Goal: Information Seeking & Learning: Learn about a topic

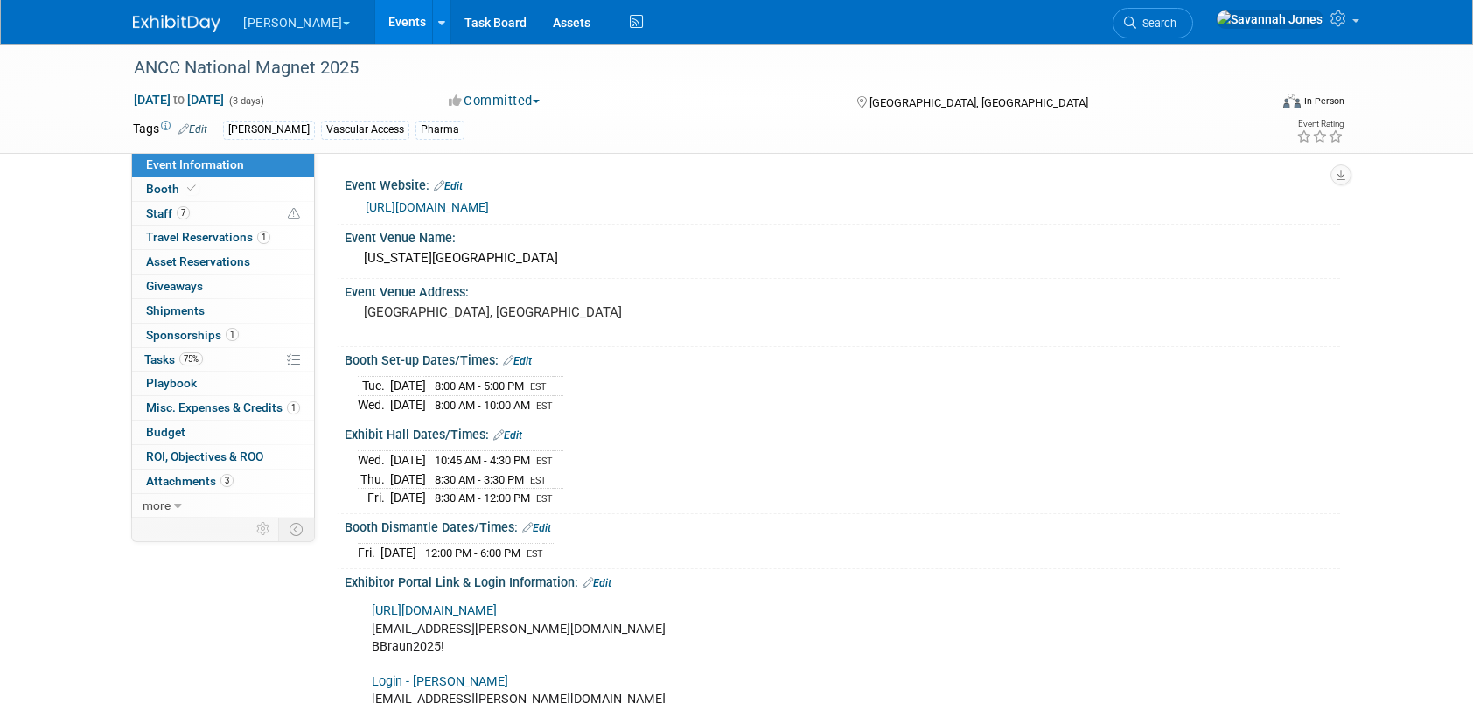
drag, startPoint x: 635, startPoint y: 206, endPoint x: 367, endPoint y: 207, distance: 267.7
click at [367, 207] on div "https://magnetpathwaycon.nursingworld.org/" at bounding box center [846, 208] width 961 height 20
copy link "[URL][DOMAIN_NAME]"
click at [248, 193] on link "Booth" at bounding box center [223, 190] width 182 height 24
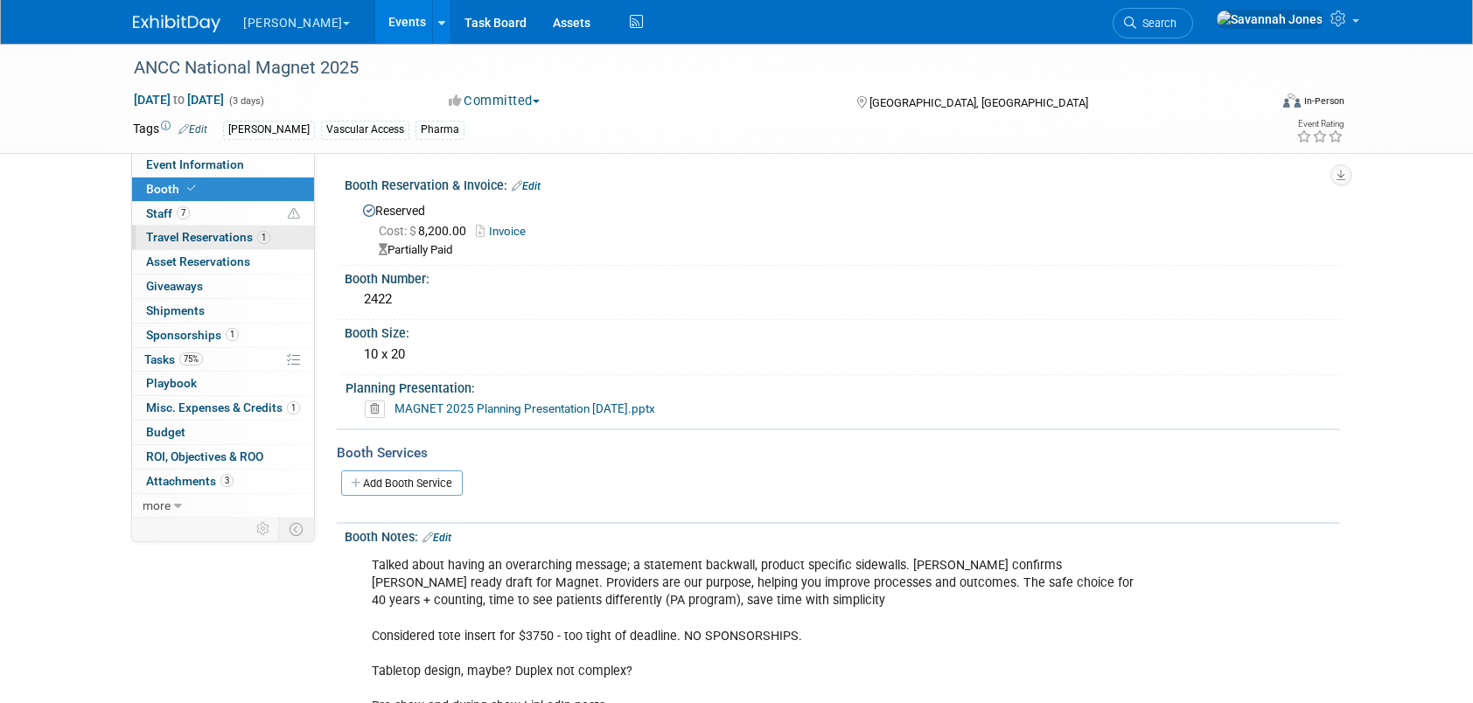
click at [176, 234] on span "Travel Reservations 1" at bounding box center [208, 237] width 124 height 14
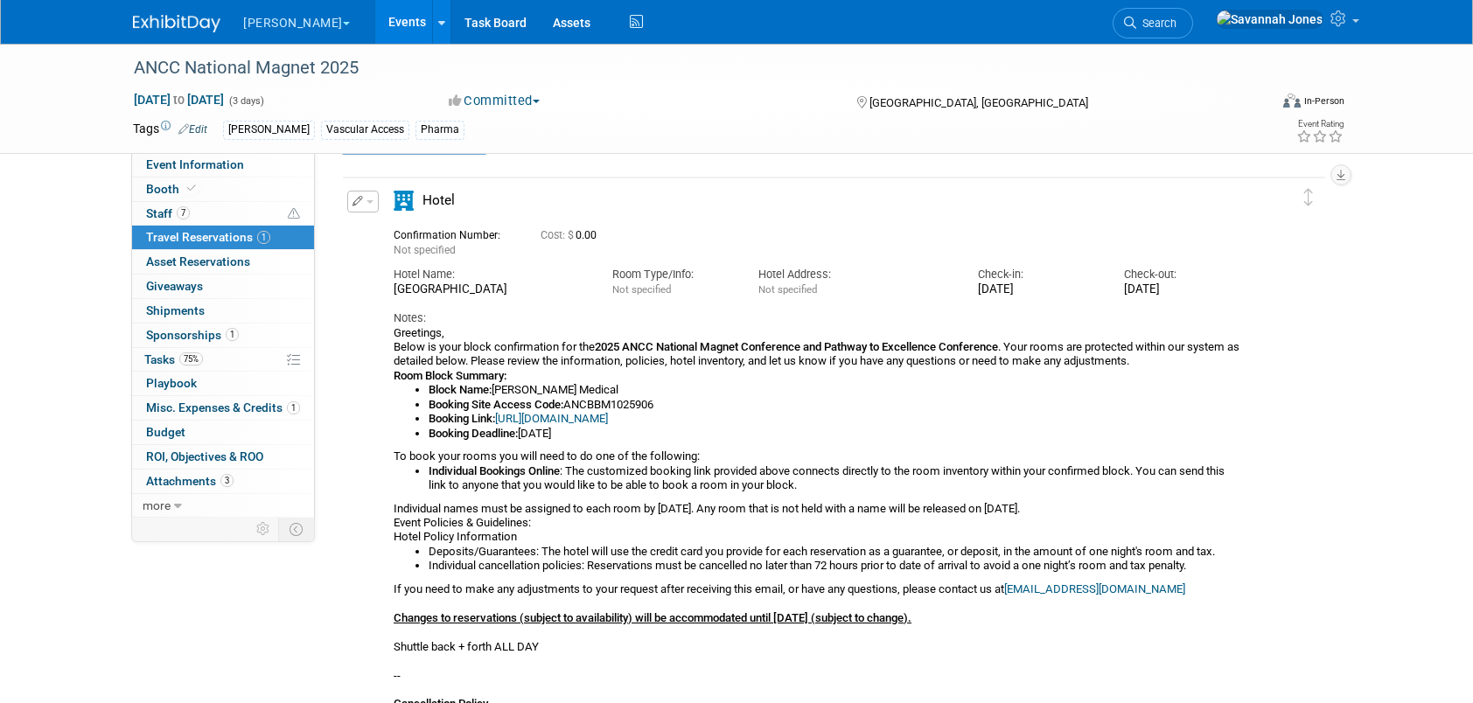
scroll to position [87, 0]
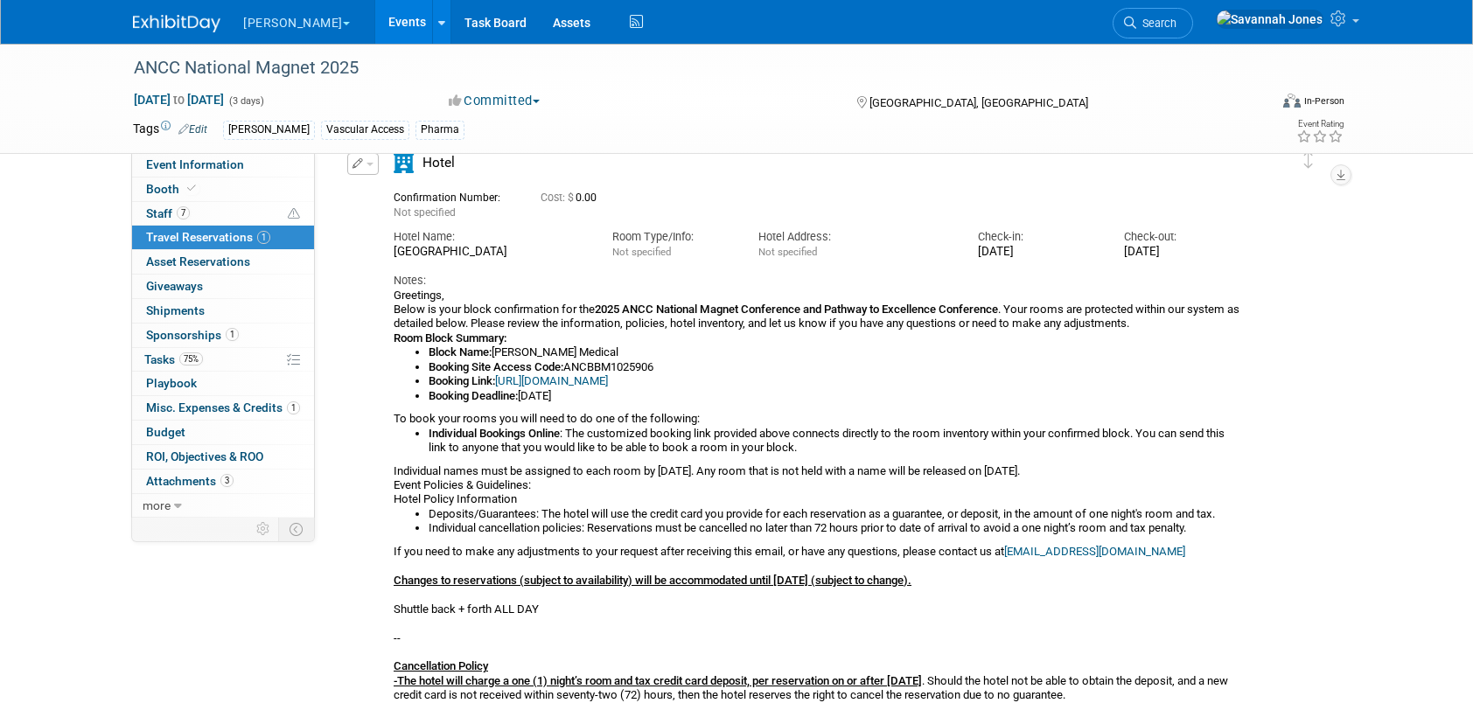
click at [608, 374] on link "[URL][DOMAIN_NAME]" at bounding box center [551, 380] width 113 height 13
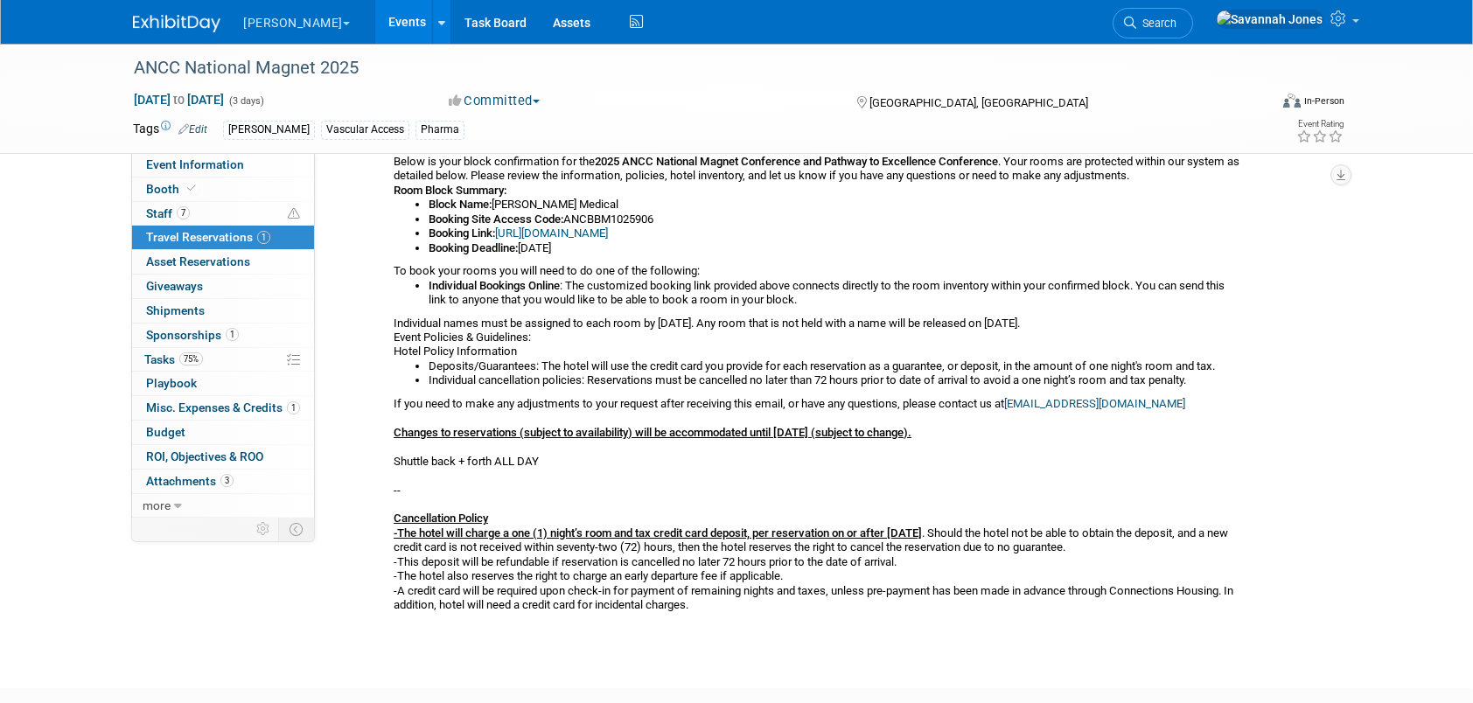
scroll to position [262, 0]
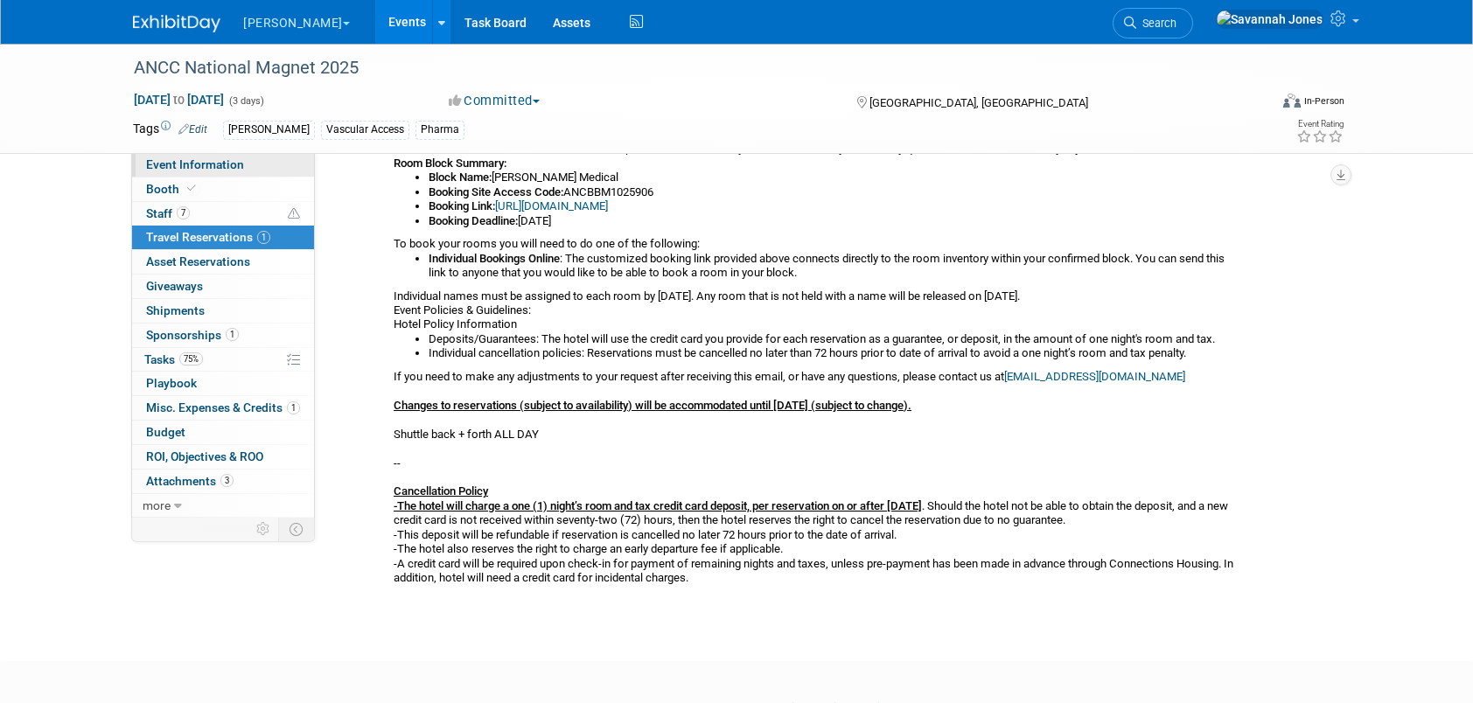
click at [220, 172] on link "Event Information" at bounding box center [223, 165] width 182 height 24
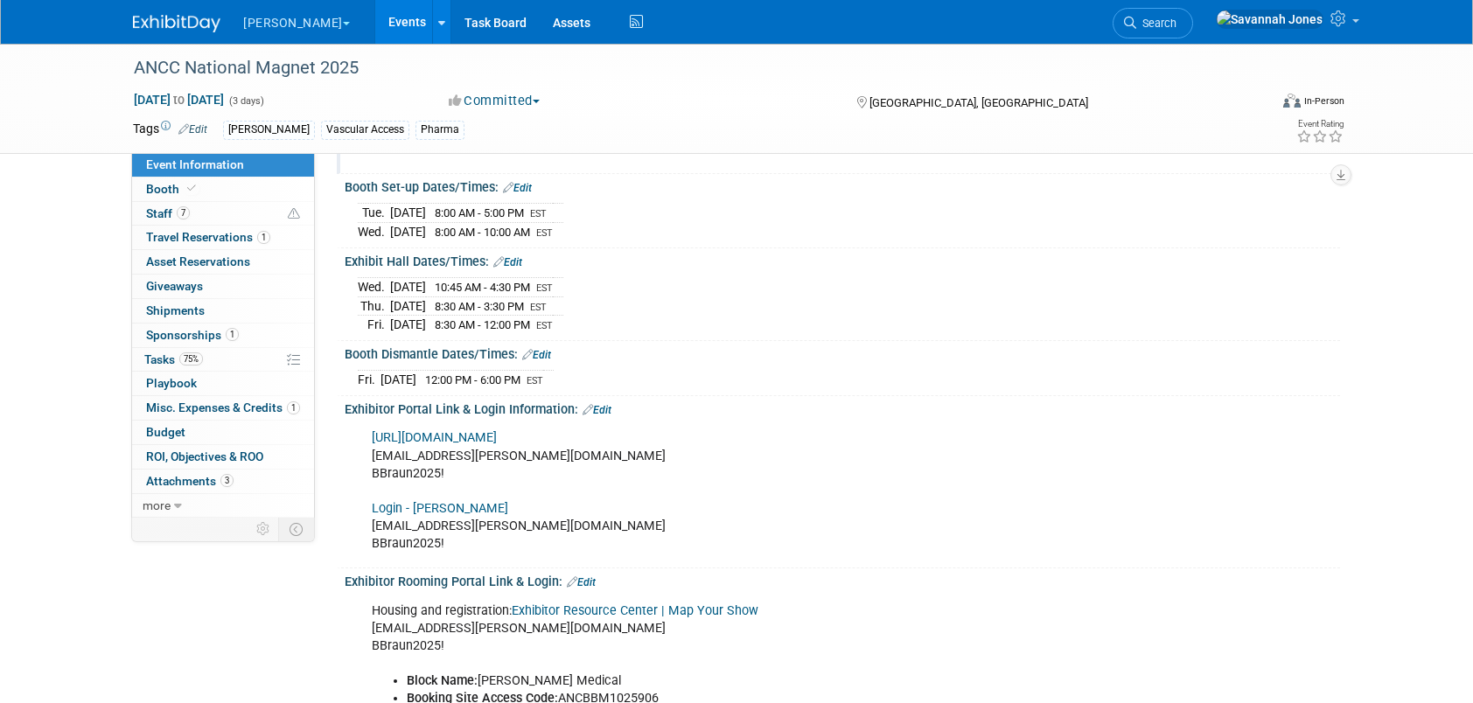
scroll to position [175, 0]
click at [161, 324] on link "1 Sponsorships 1" at bounding box center [223, 336] width 182 height 24
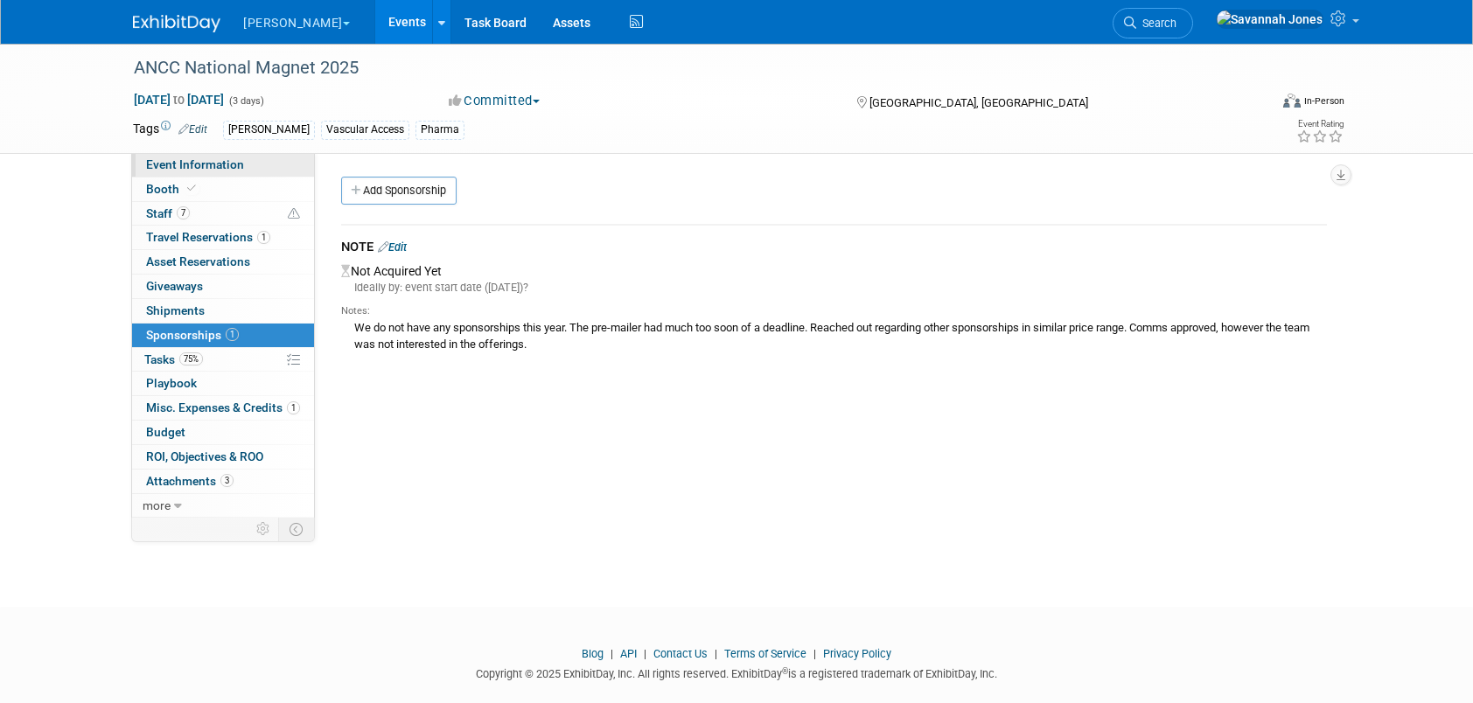
click at [202, 156] on link "Event Information" at bounding box center [223, 165] width 182 height 24
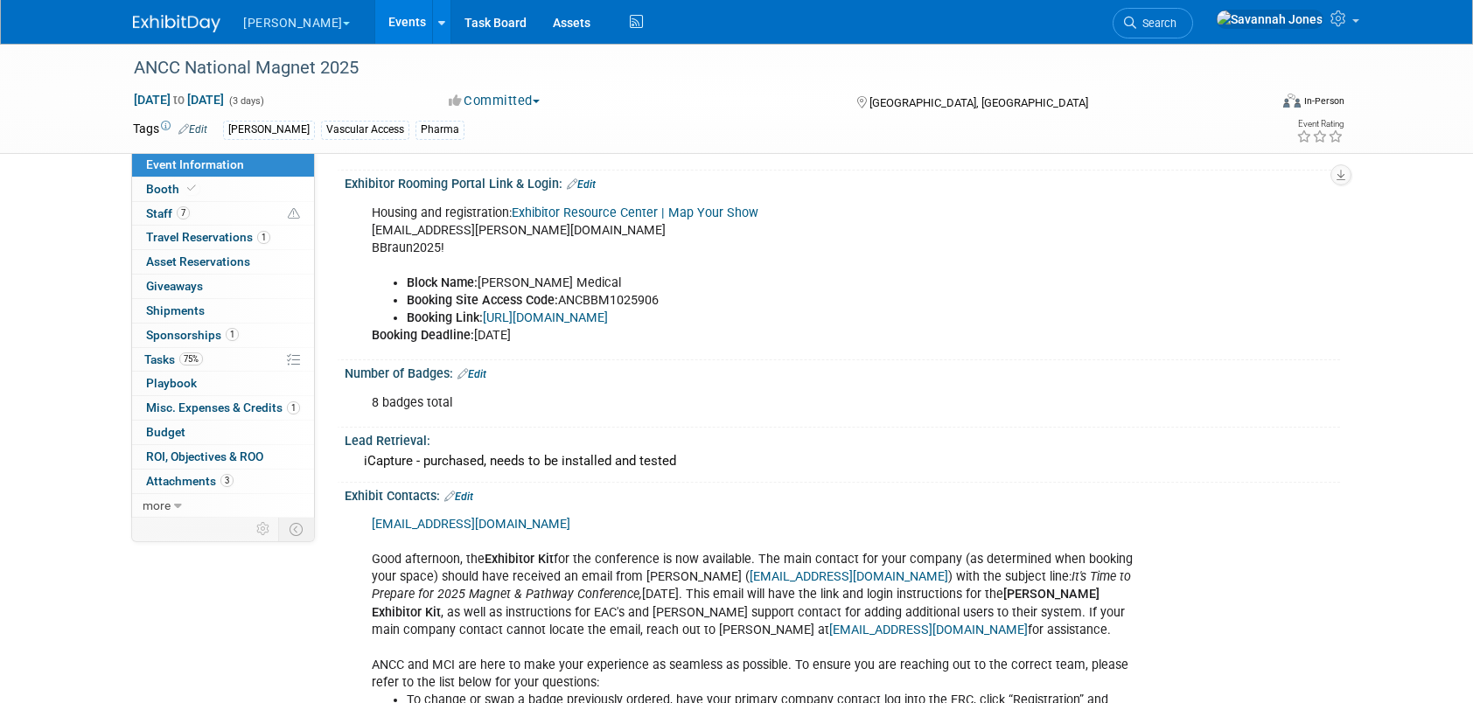
scroll to position [612, 0]
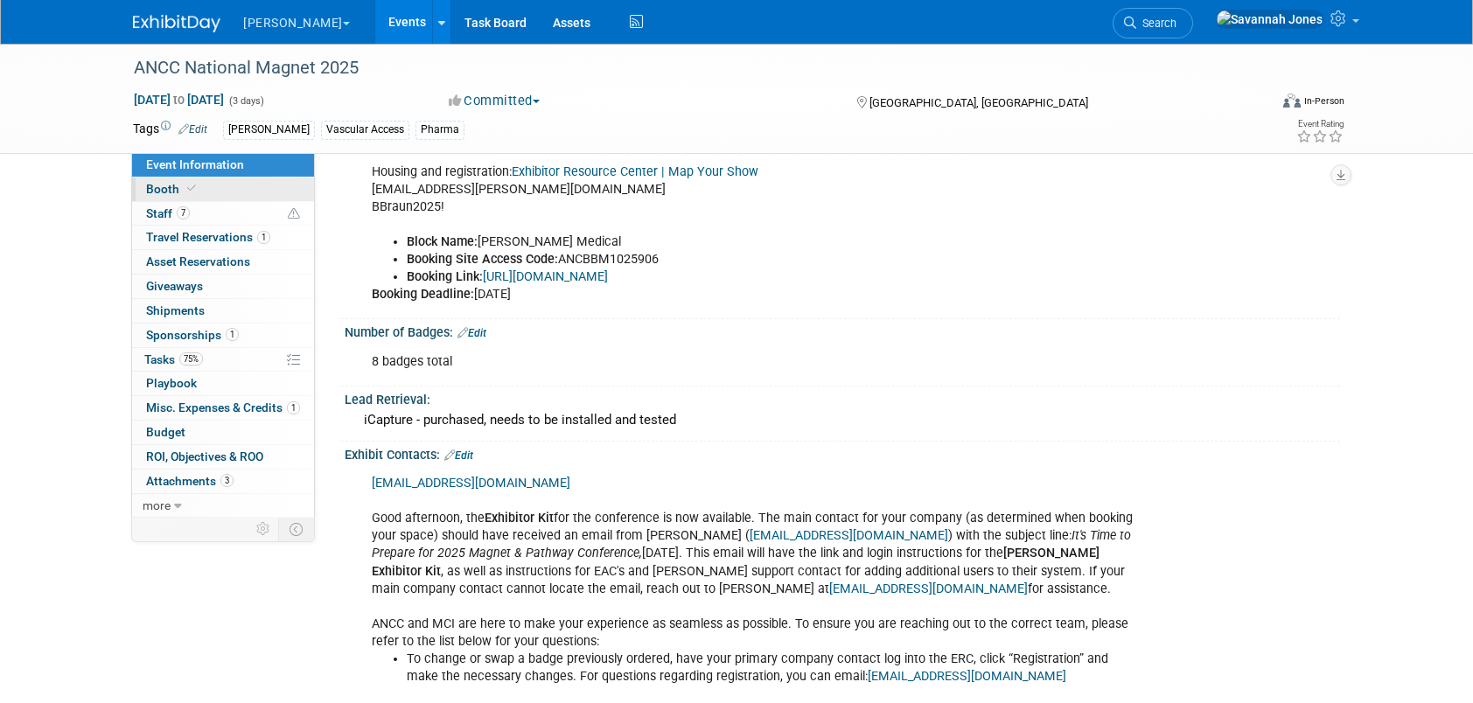
click at [160, 184] on span "Booth" at bounding box center [172, 189] width 53 height 14
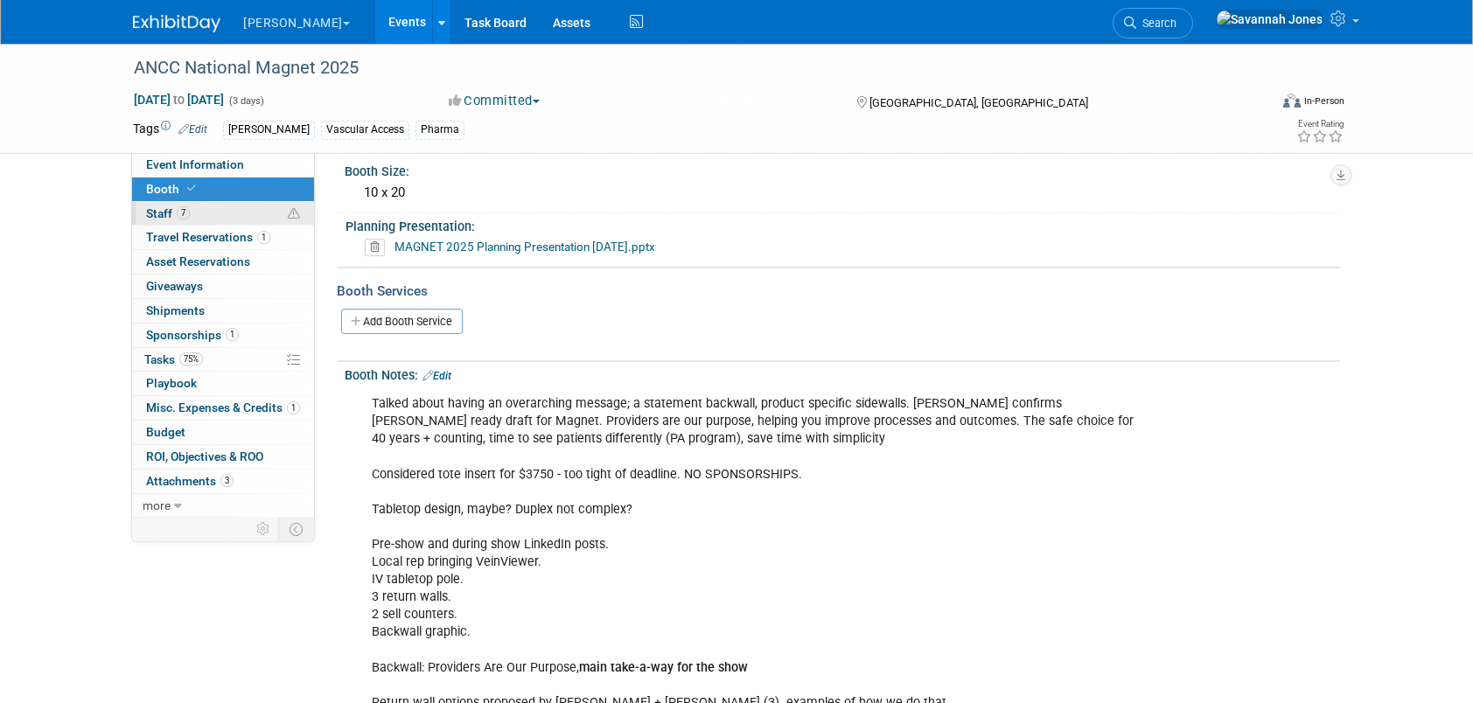
scroll to position [175, 0]
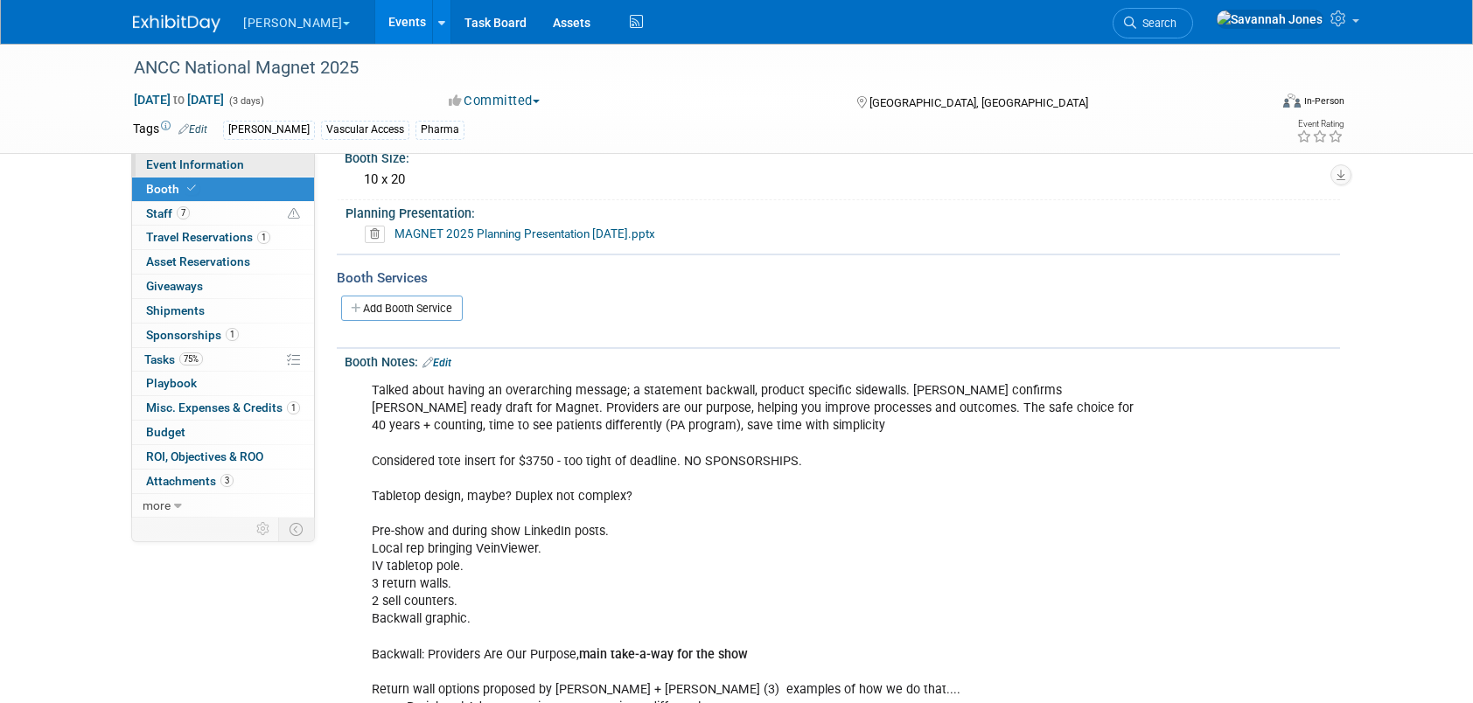
click at [164, 171] on span "Event Information" at bounding box center [195, 164] width 98 height 14
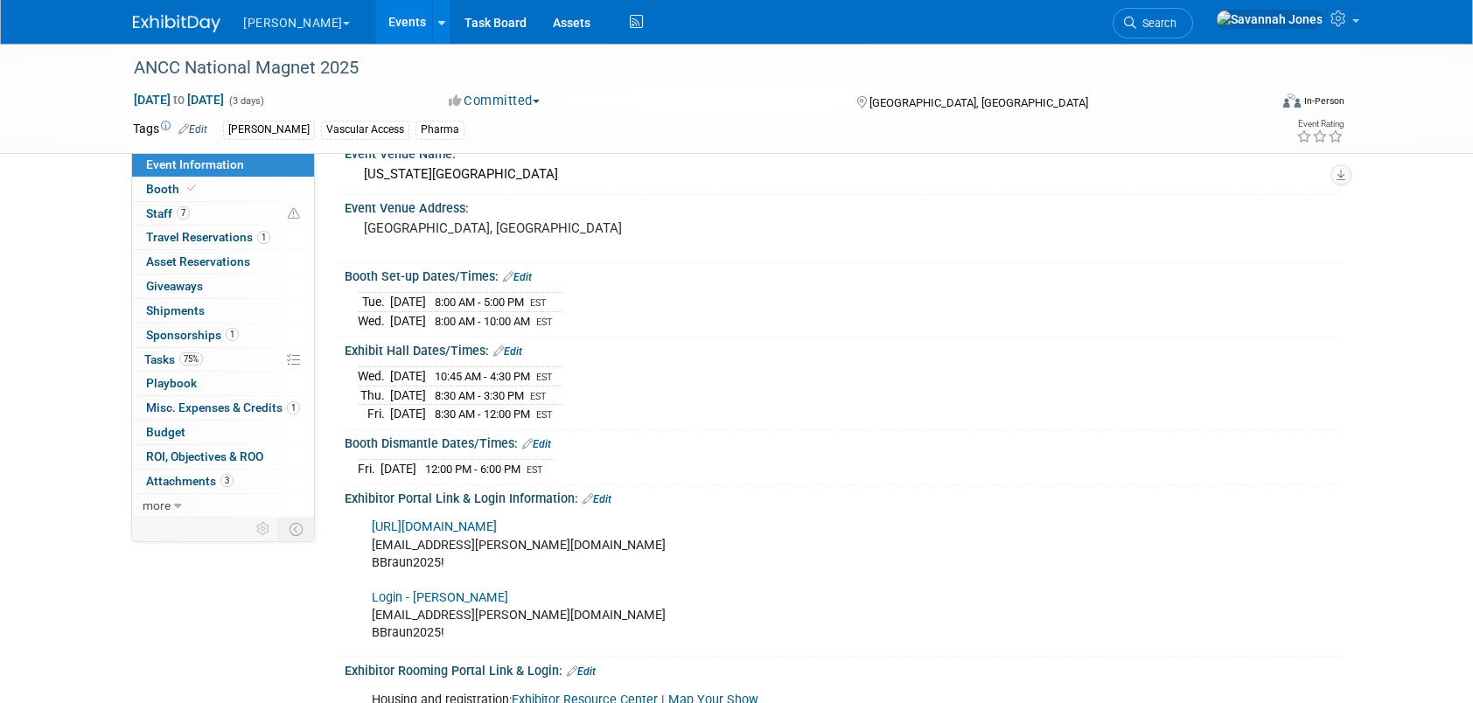
scroll to position [0, 0]
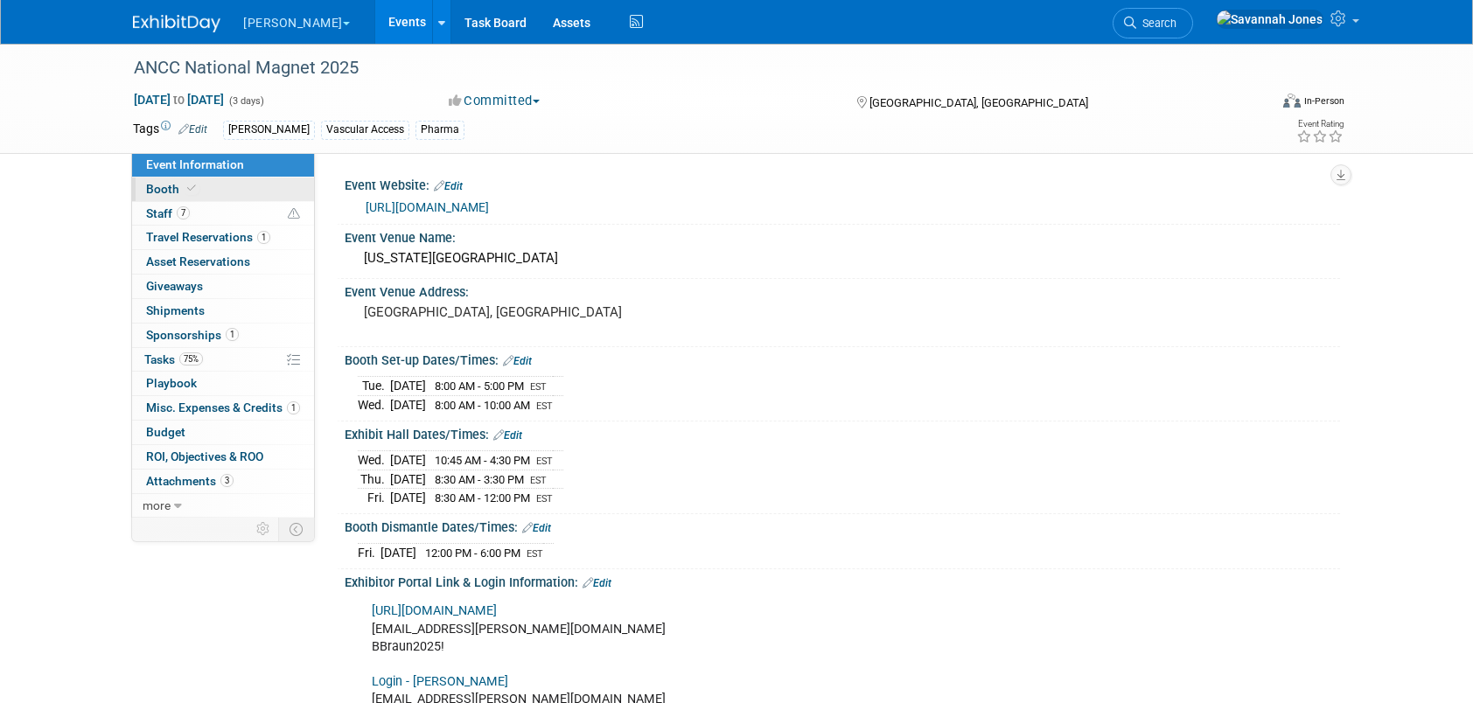
click at [229, 178] on link "Booth" at bounding box center [223, 190] width 182 height 24
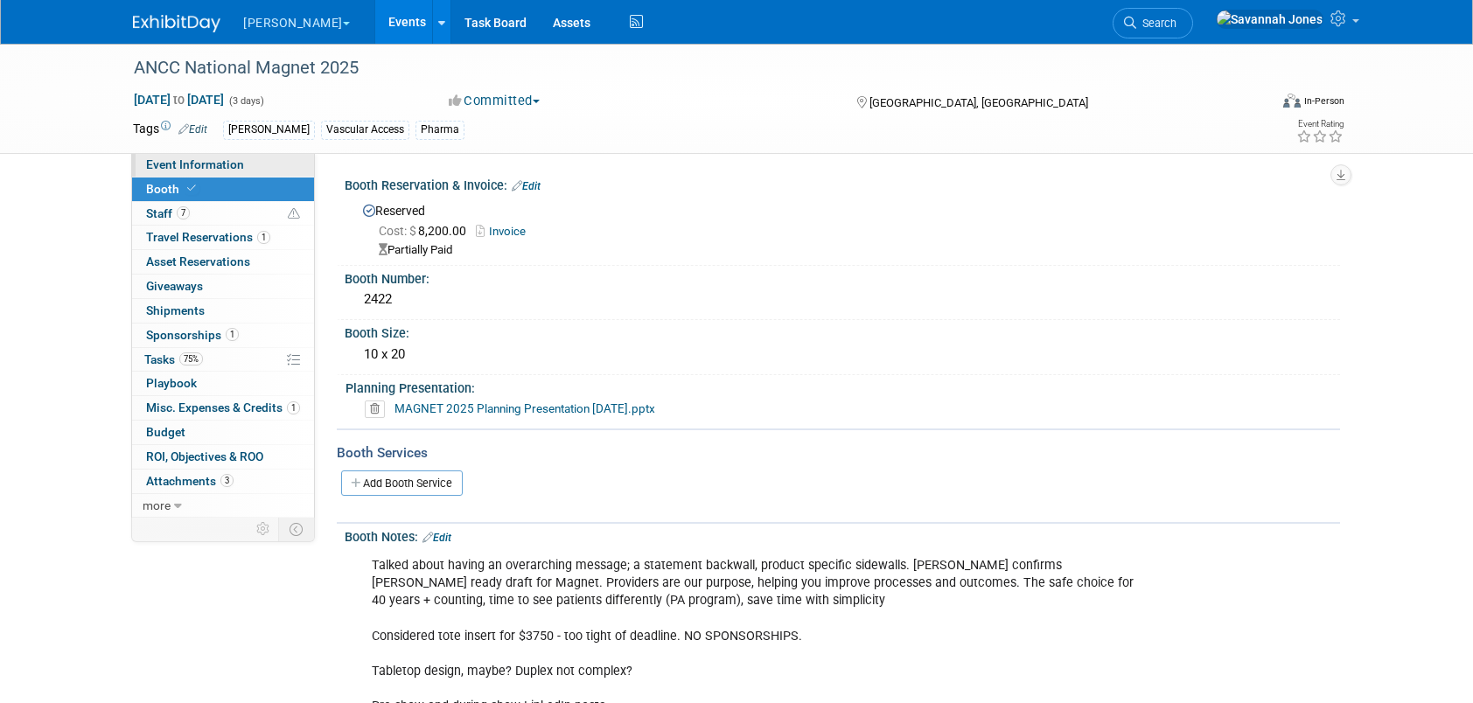
click at [239, 161] on span "Event Information" at bounding box center [195, 164] width 98 height 14
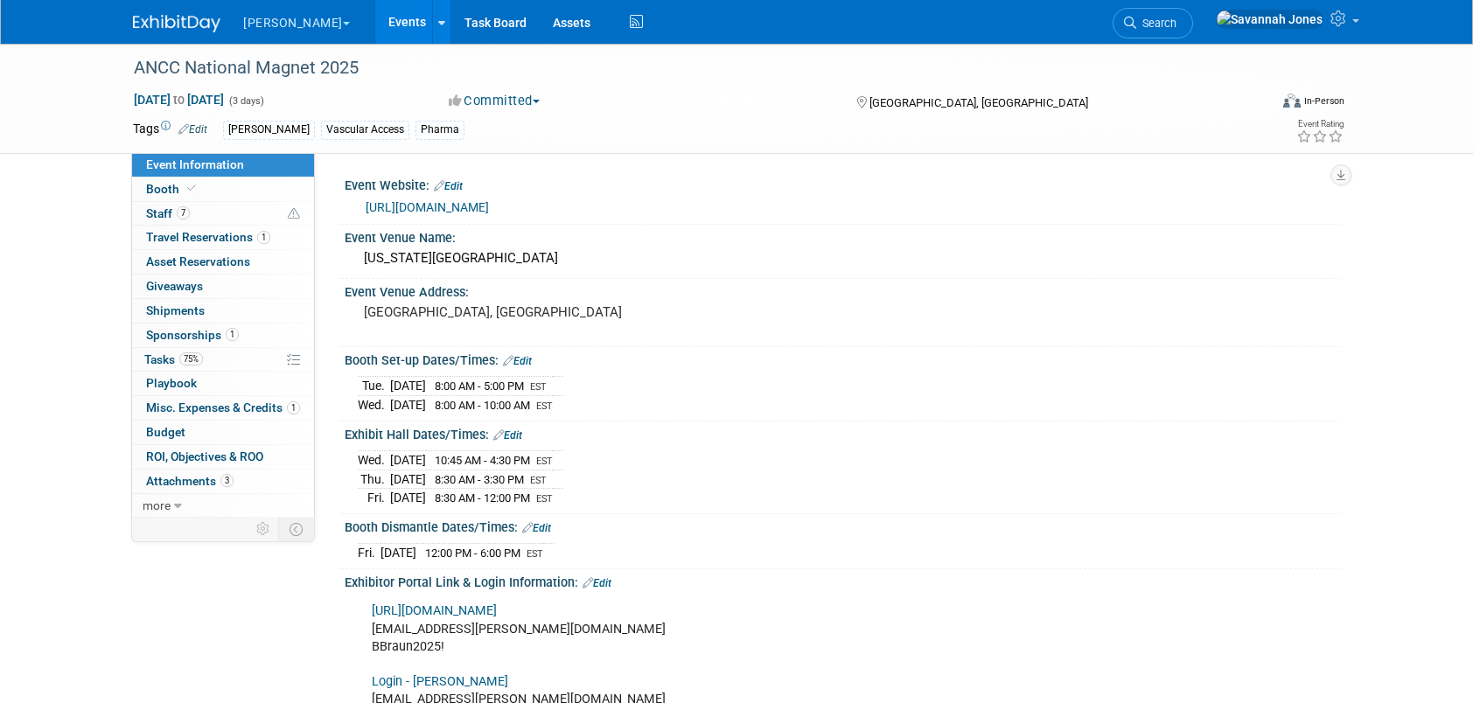
click at [375, 24] on link "Events" at bounding box center [407, 22] width 64 height 44
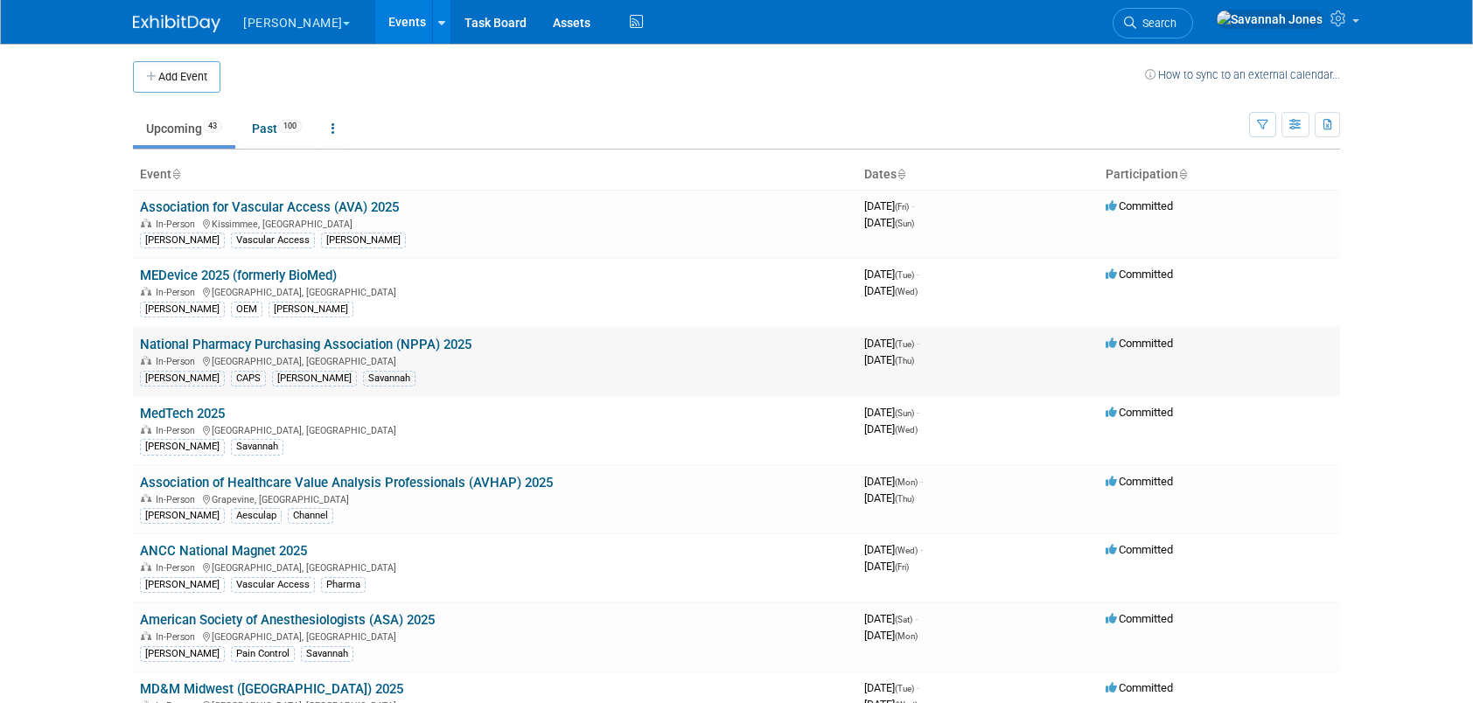
click at [458, 339] on link "National Pharmacy Purchasing Association (NPPA) 2025" at bounding box center [306, 345] width 332 height 16
click at [441, 351] on td "National Pharmacy Purchasing Association (NPPA) 2025 In-Person Las Vegas, NV B.…" at bounding box center [495, 361] width 724 height 69
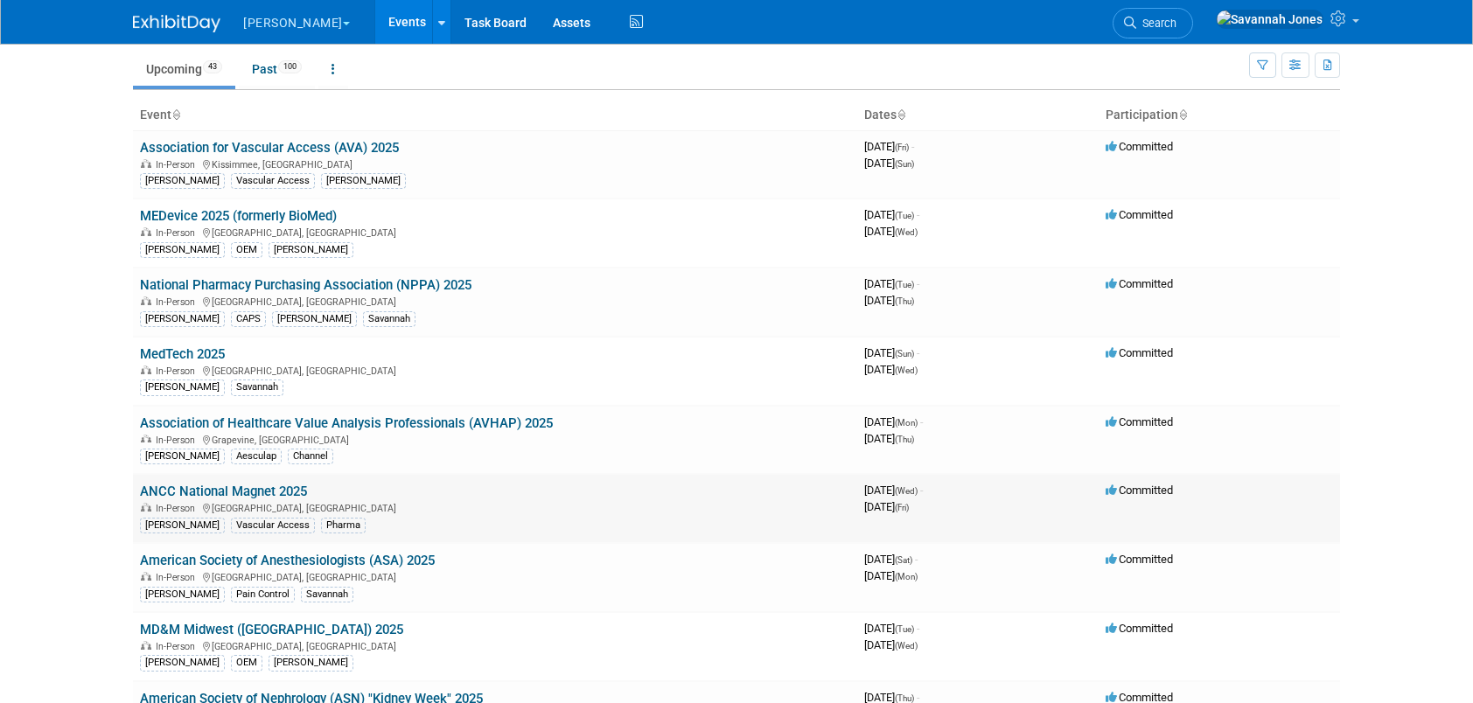
scroll to position [87, 0]
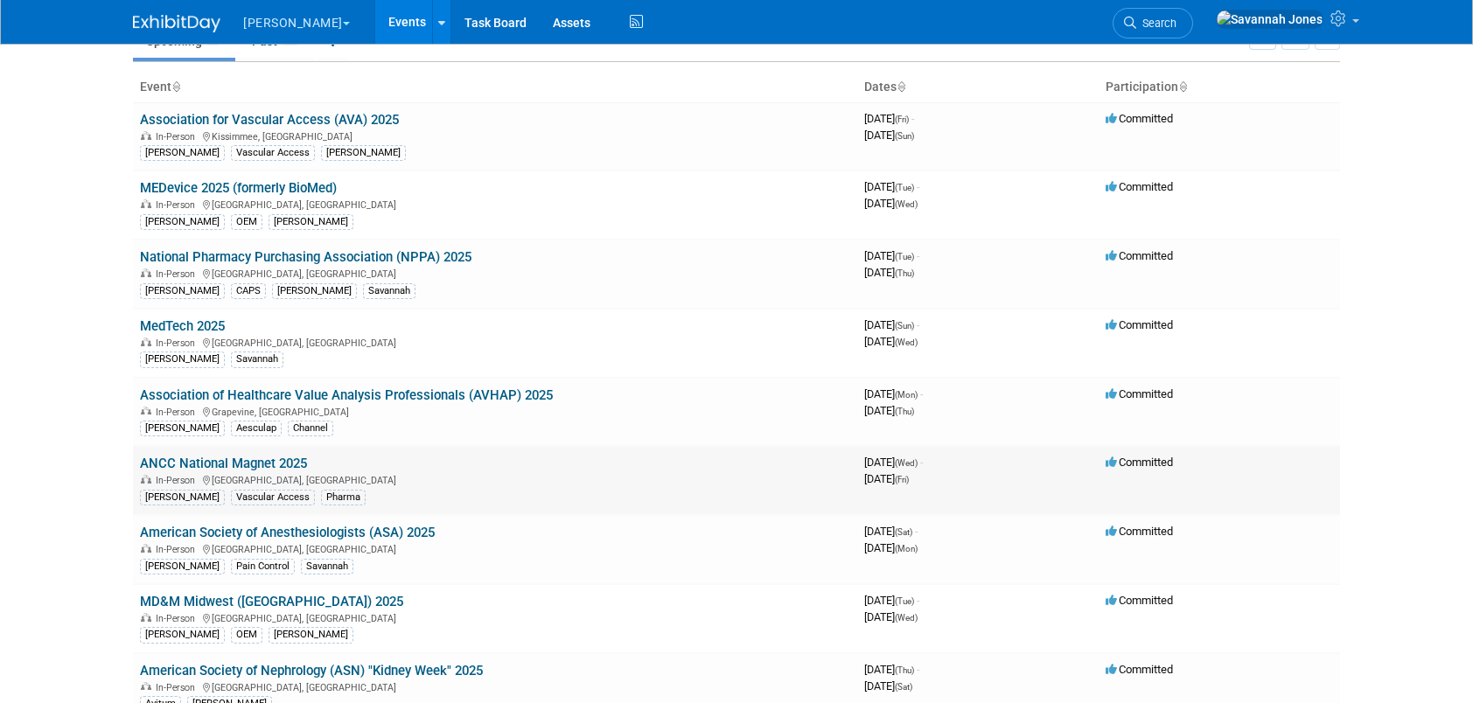
click at [274, 456] on link "ANCC National Magnet 2025" at bounding box center [223, 464] width 167 height 16
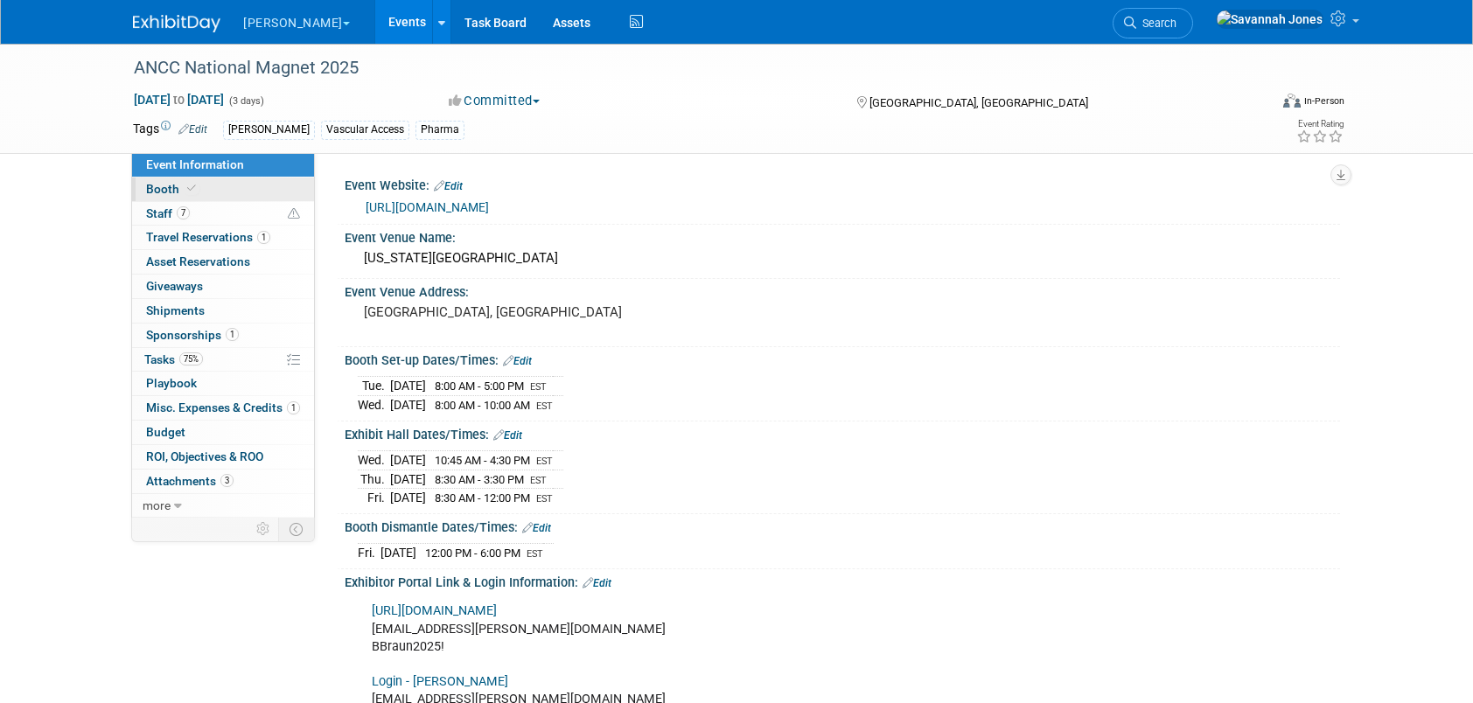
click at [256, 192] on link "Booth" at bounding box center [223, 190] width 182 height 24
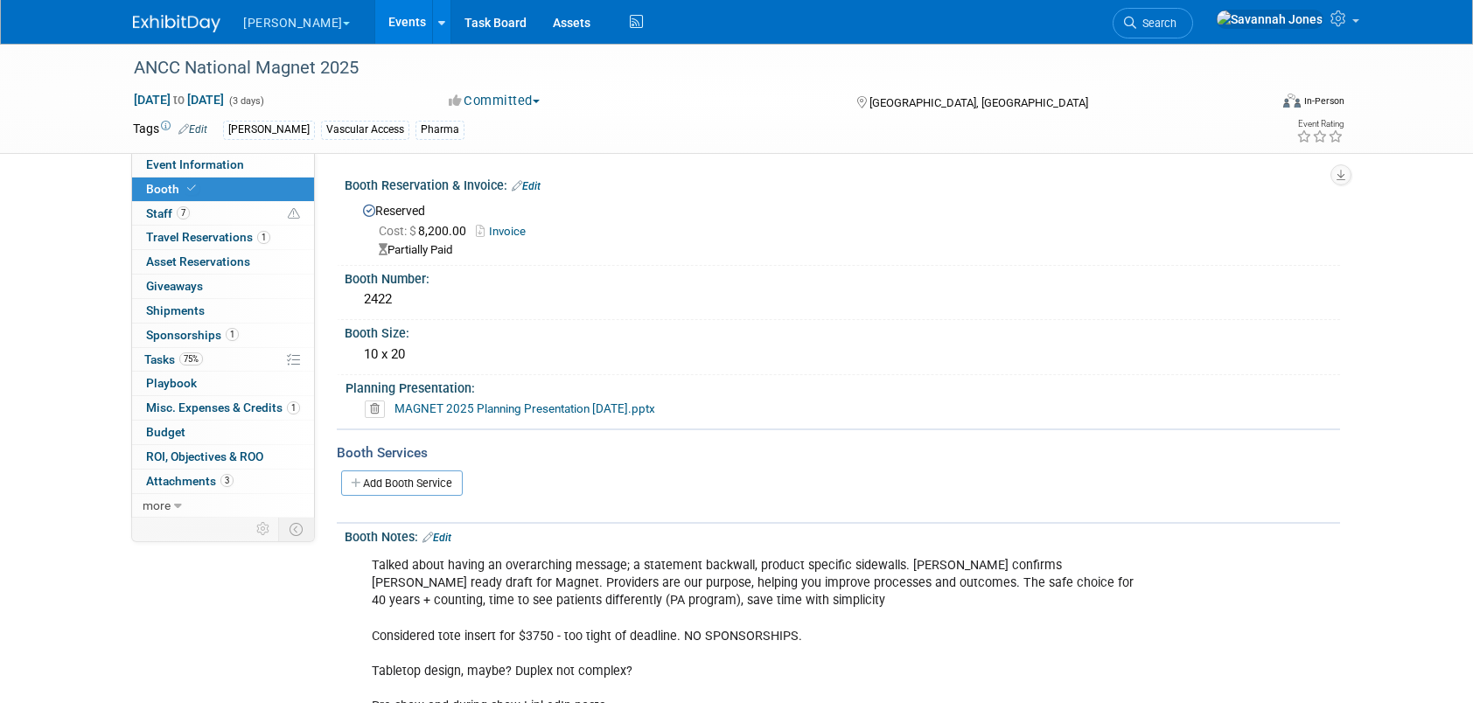
click at [212, 181] on link "Booth" at bounding box center [223, 190] width 182 height 24
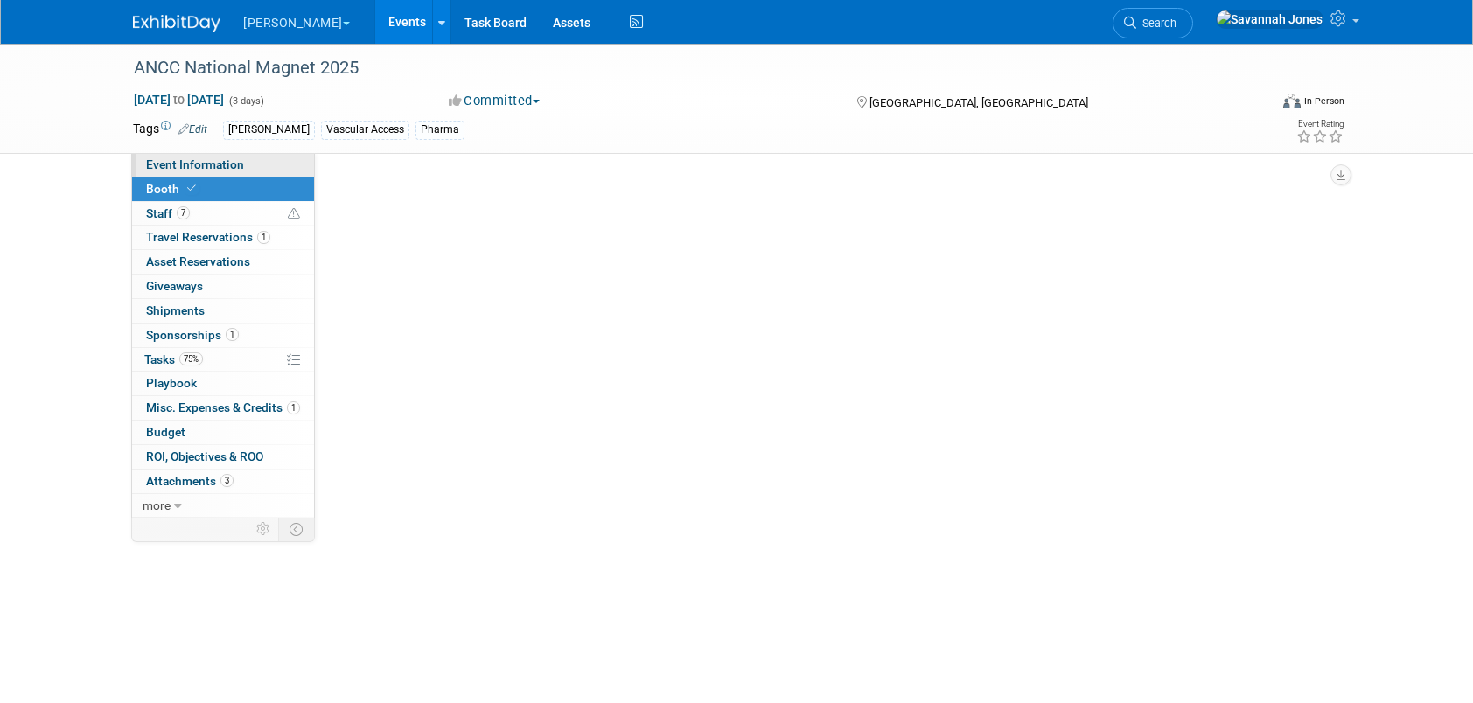
click at [212, 166] on span "Event Information" at bounding box center [195, 164] width 98 height 14
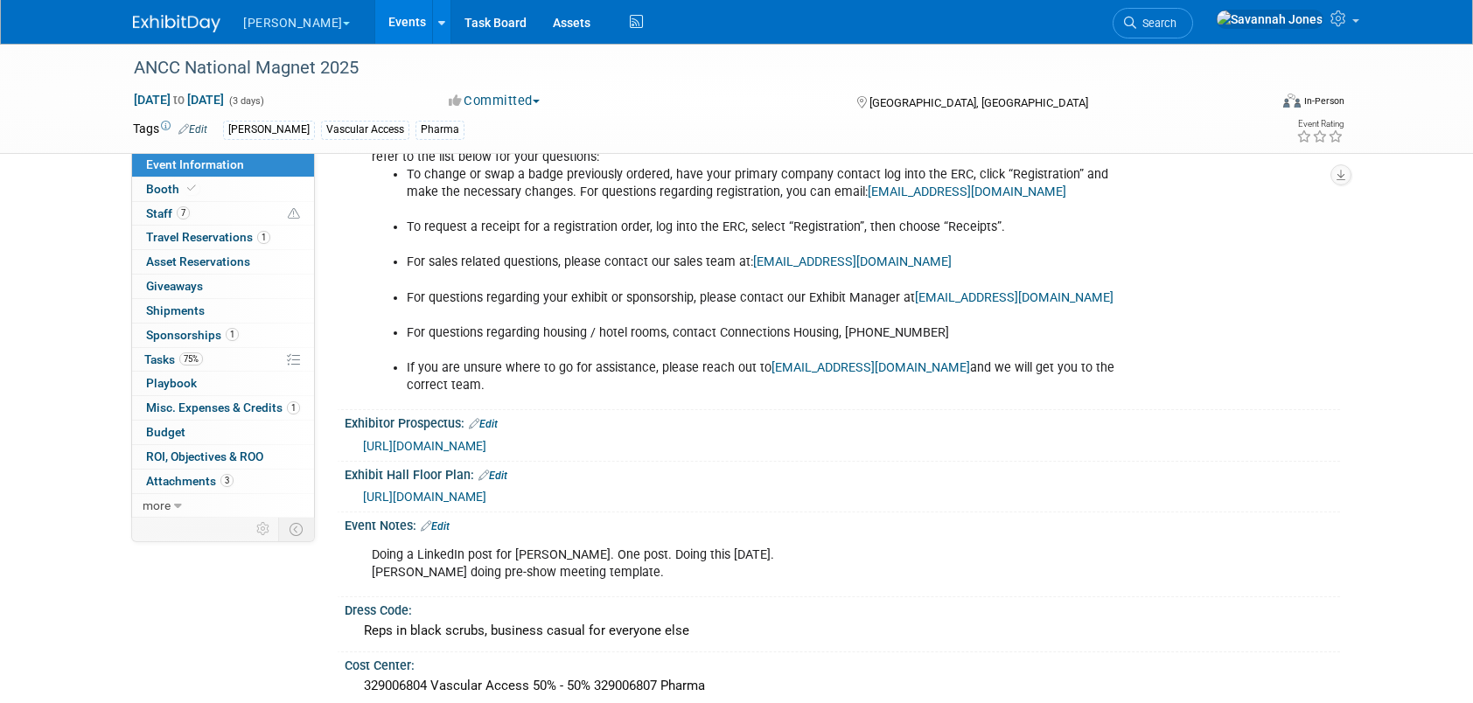
scroll to position [1137, 0]
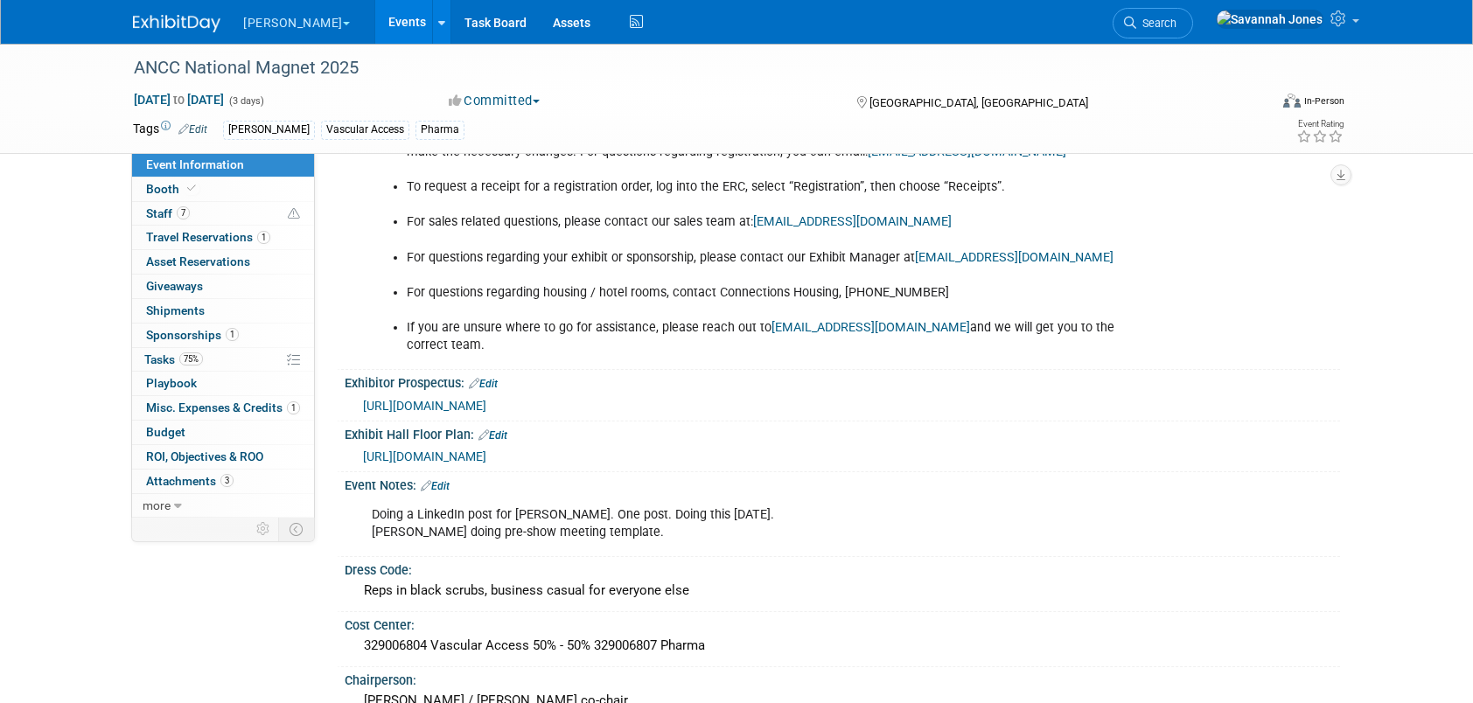
drag, startPoint x: 687, startPoint y: 448, endPoint x: 362, endPoint y: 450, distance: 324.6
click at [363, 450] on div "https://ancc25.mapyourshow.com/8_0/exhview/index.cfm" at bounding box center [845, 455] width 964 height 19
copy span "https://ancc25.mapyourshow.com/8_0/exhview/index.cfm"
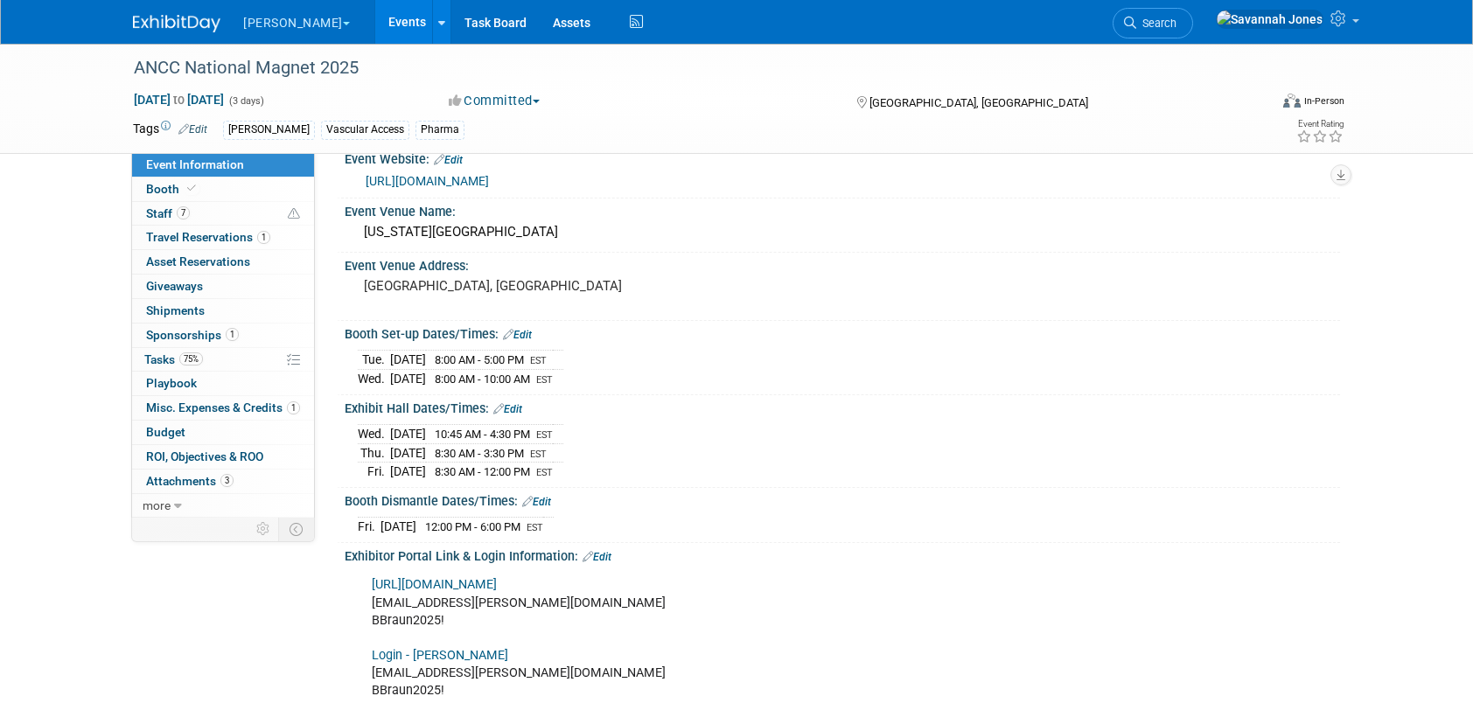
scroll to position [0, 0]
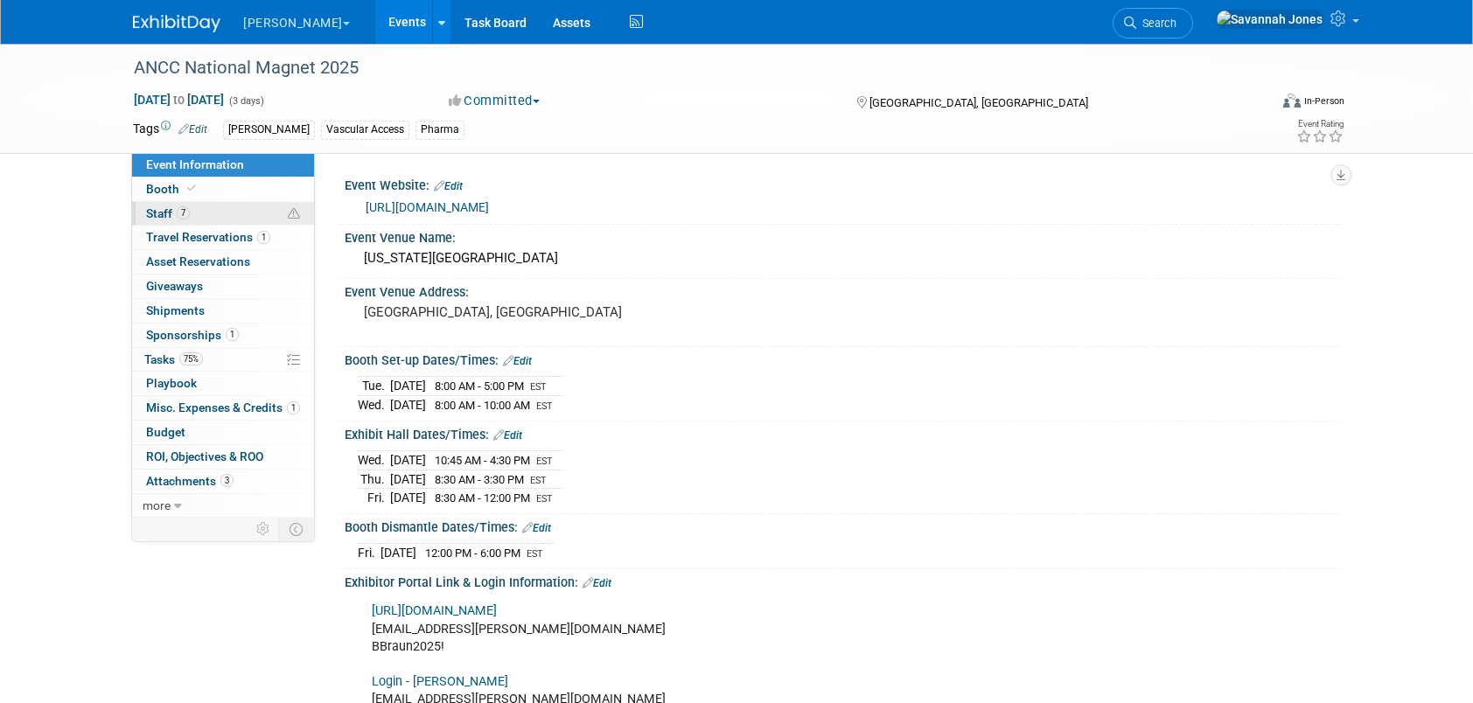
click at [161, 211] on span "Staff 7" at bounding box center [168, 213] width 44 height 14
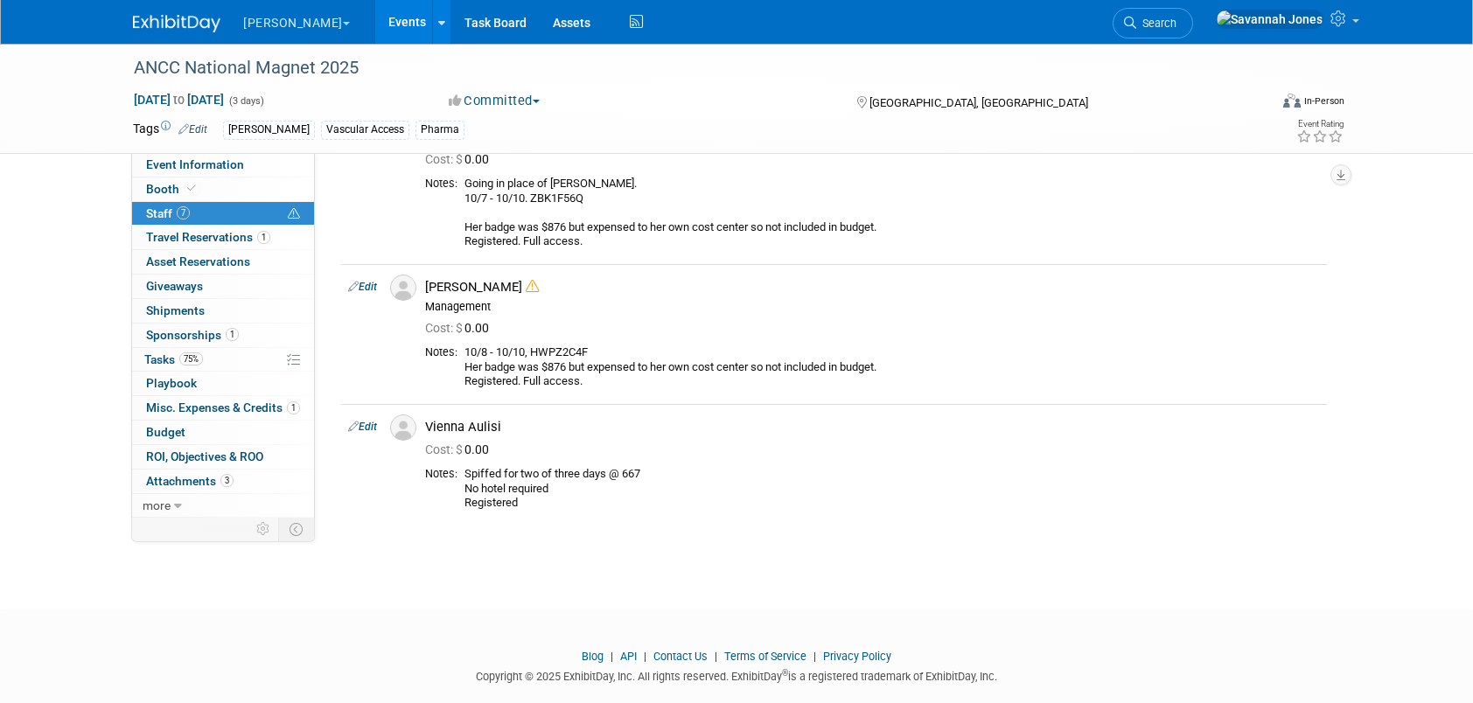
scroll to position [700, 0]
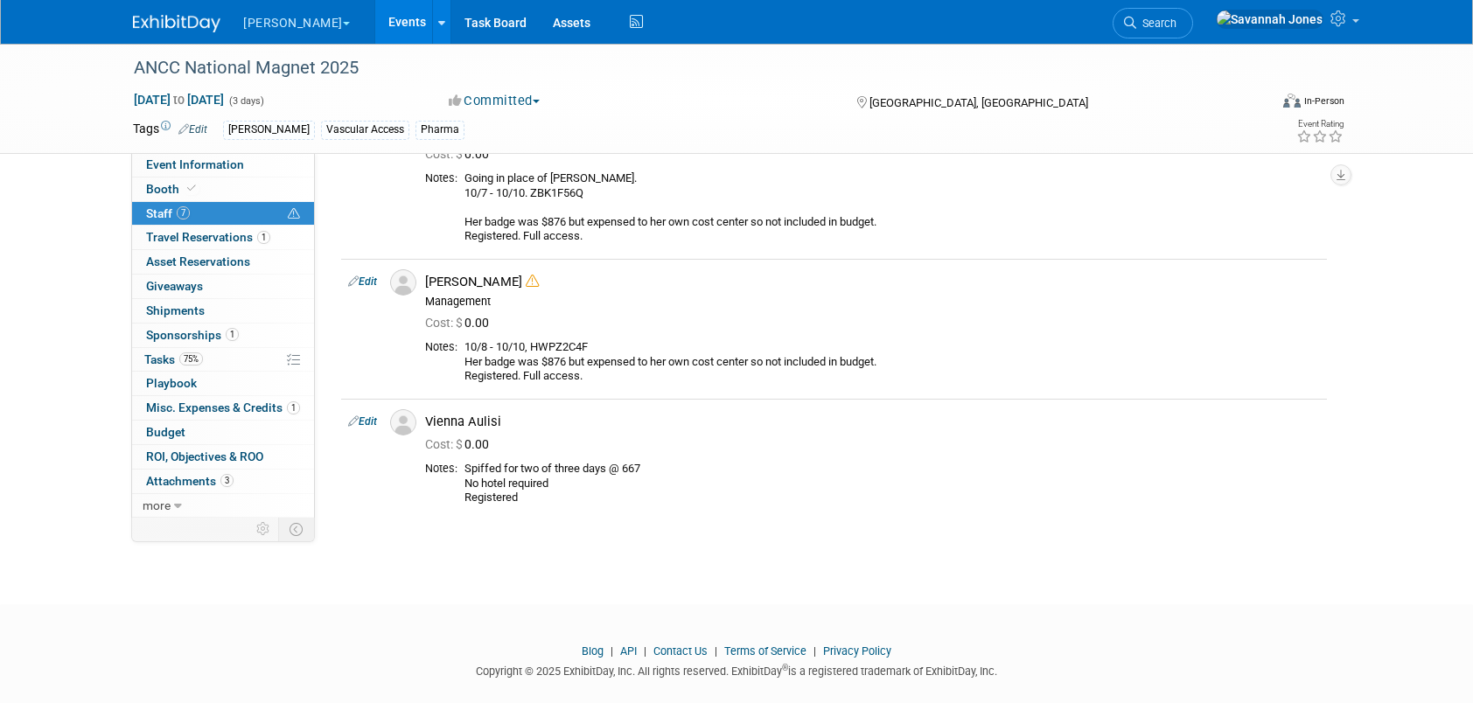
click at [375, 31] on link "Events" at bounding box center [407, 22] width 64 height 44
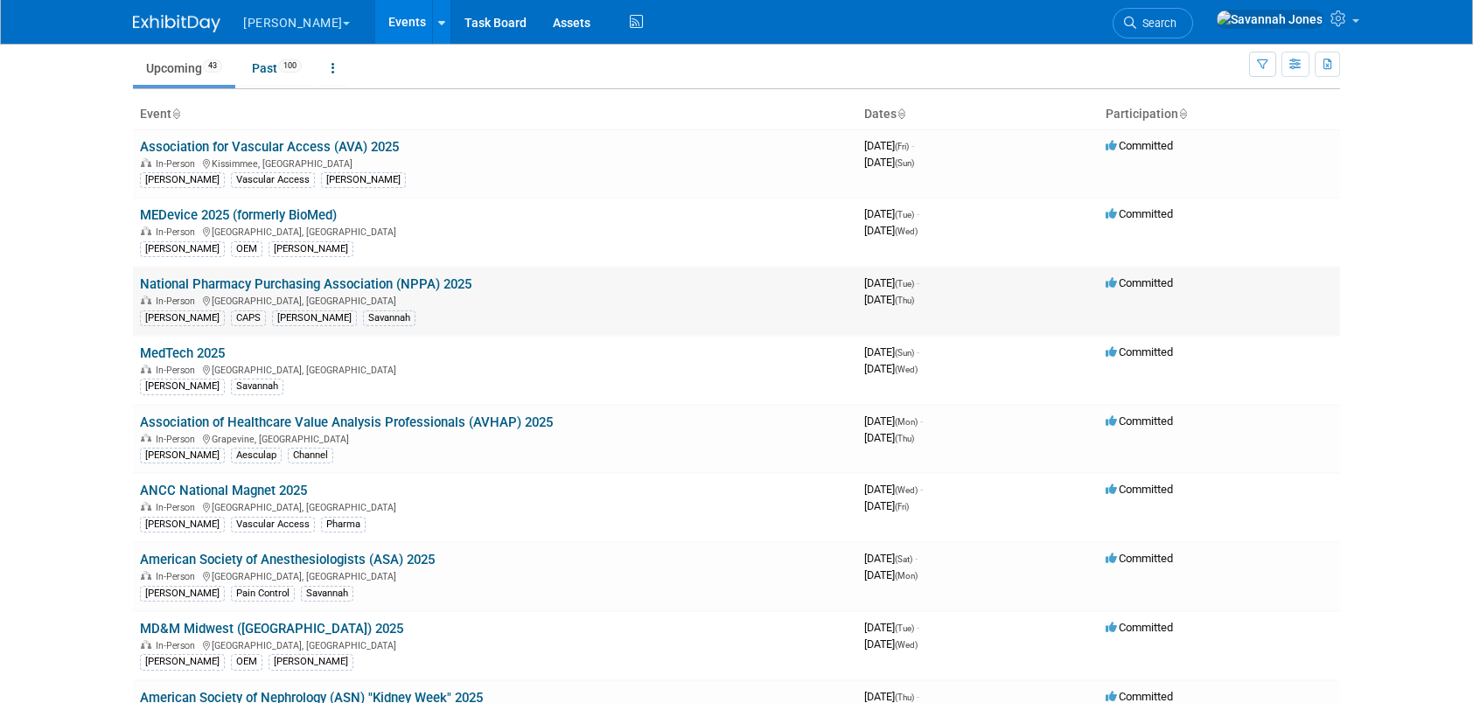
scroll to position [87, 0]
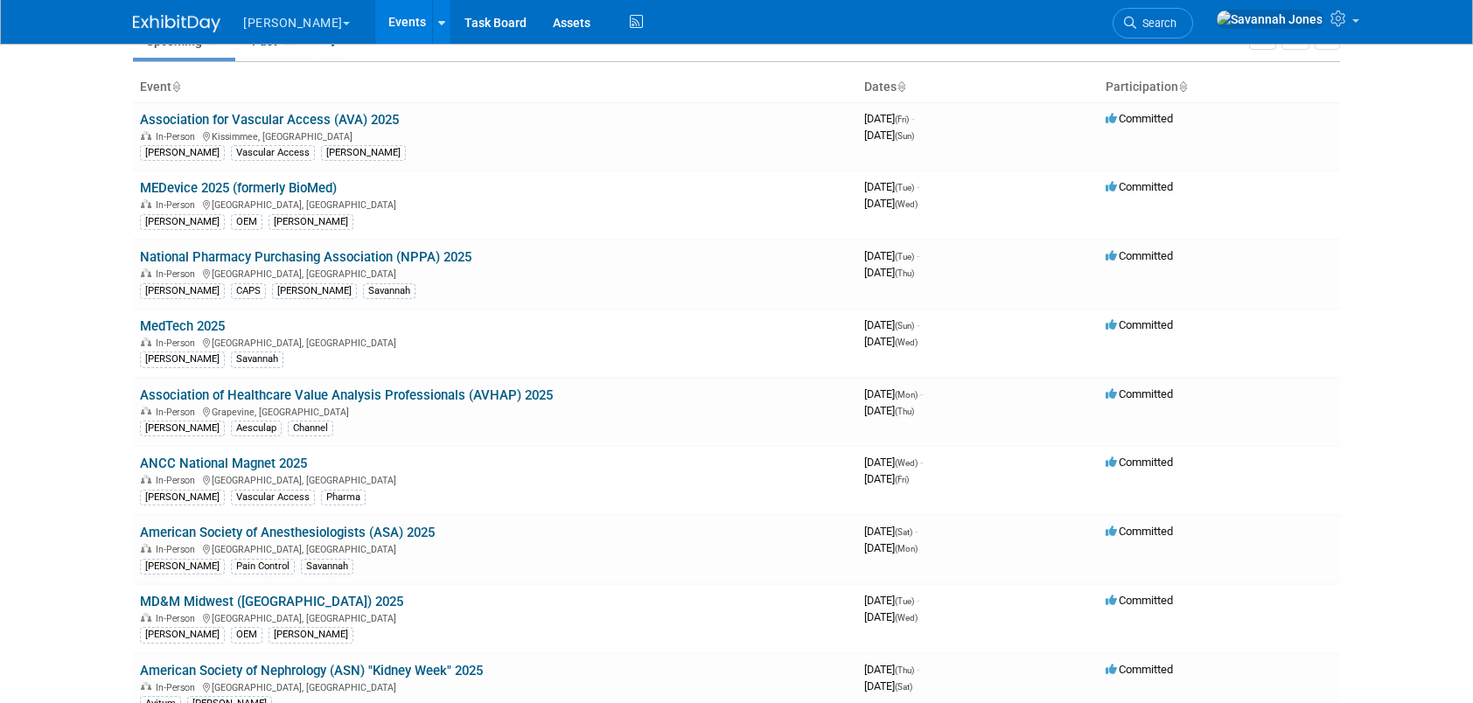
click at [421, 250] on link "National Pharmacy Purchasing Association (NPPA) 2025" at bounding box center [306, 257] width 332 height 16
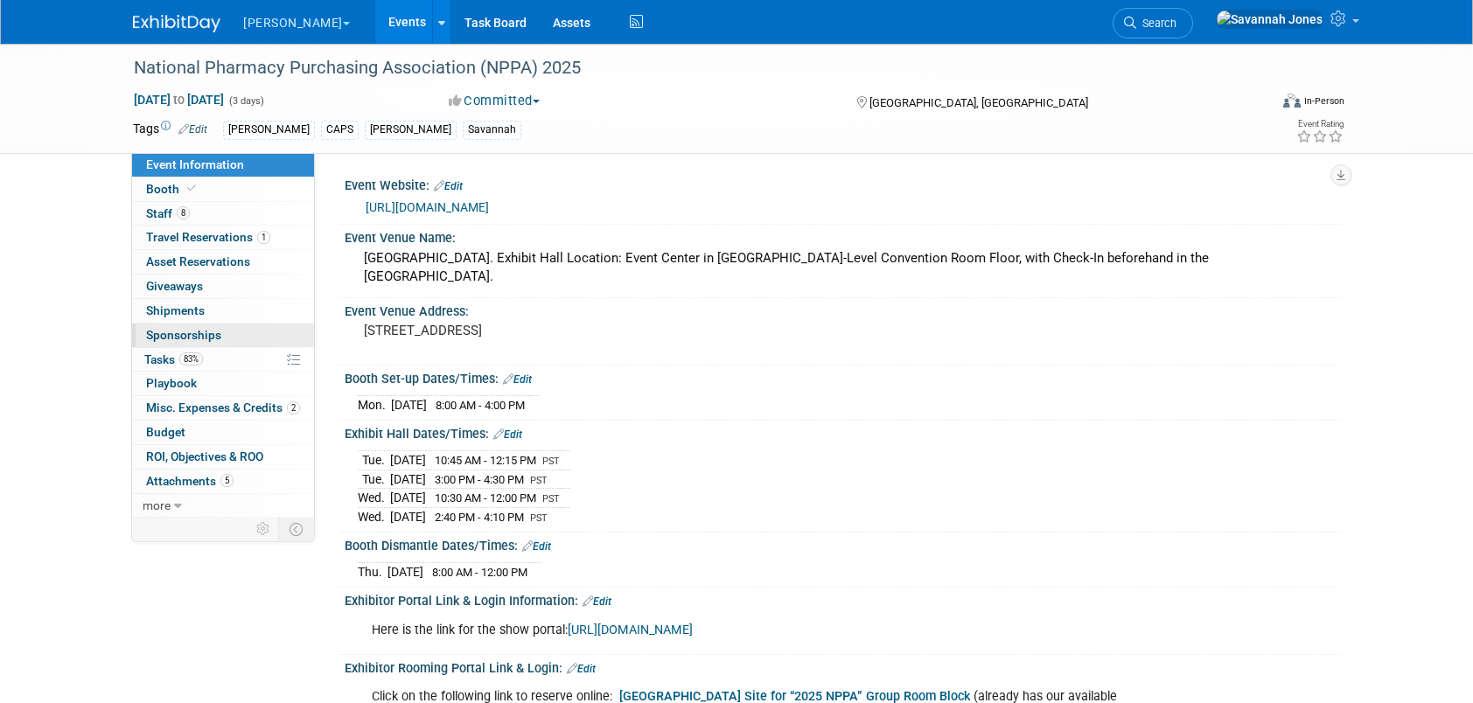
click at [205, 348] on link "83% Tasks 83%" at bounding box center [223, 360] width 182 height 24
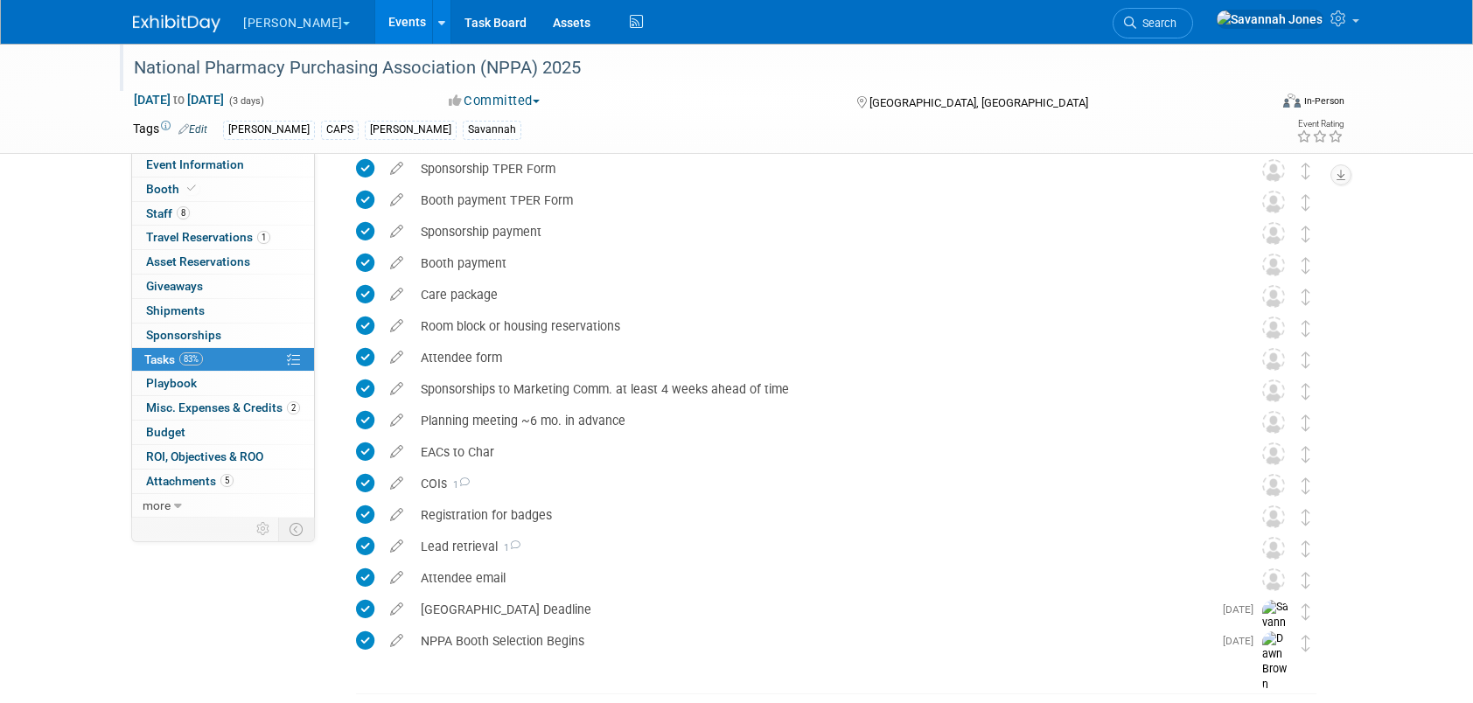
scroll to position [298, 0]
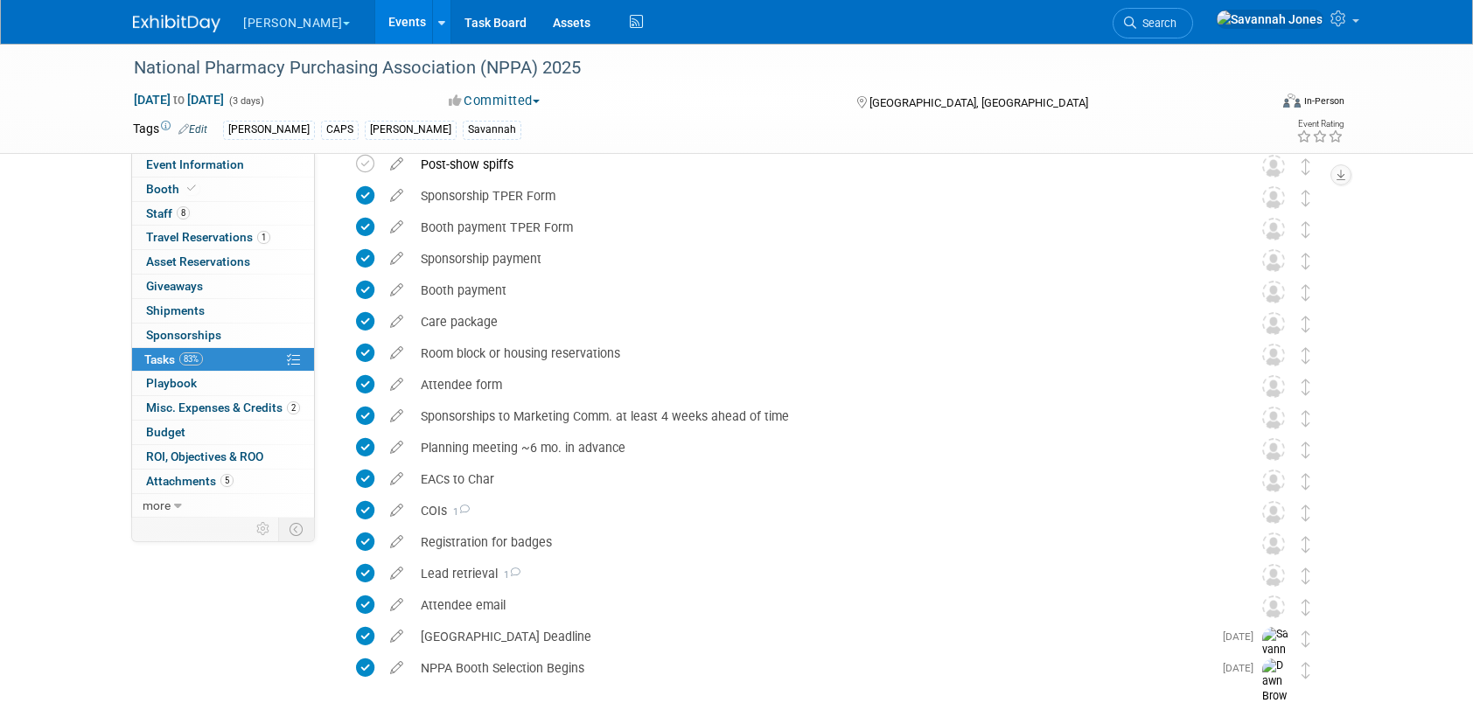
click at [375, 32] on link "Events" at bounding box center [407, 22] width 64 height 44
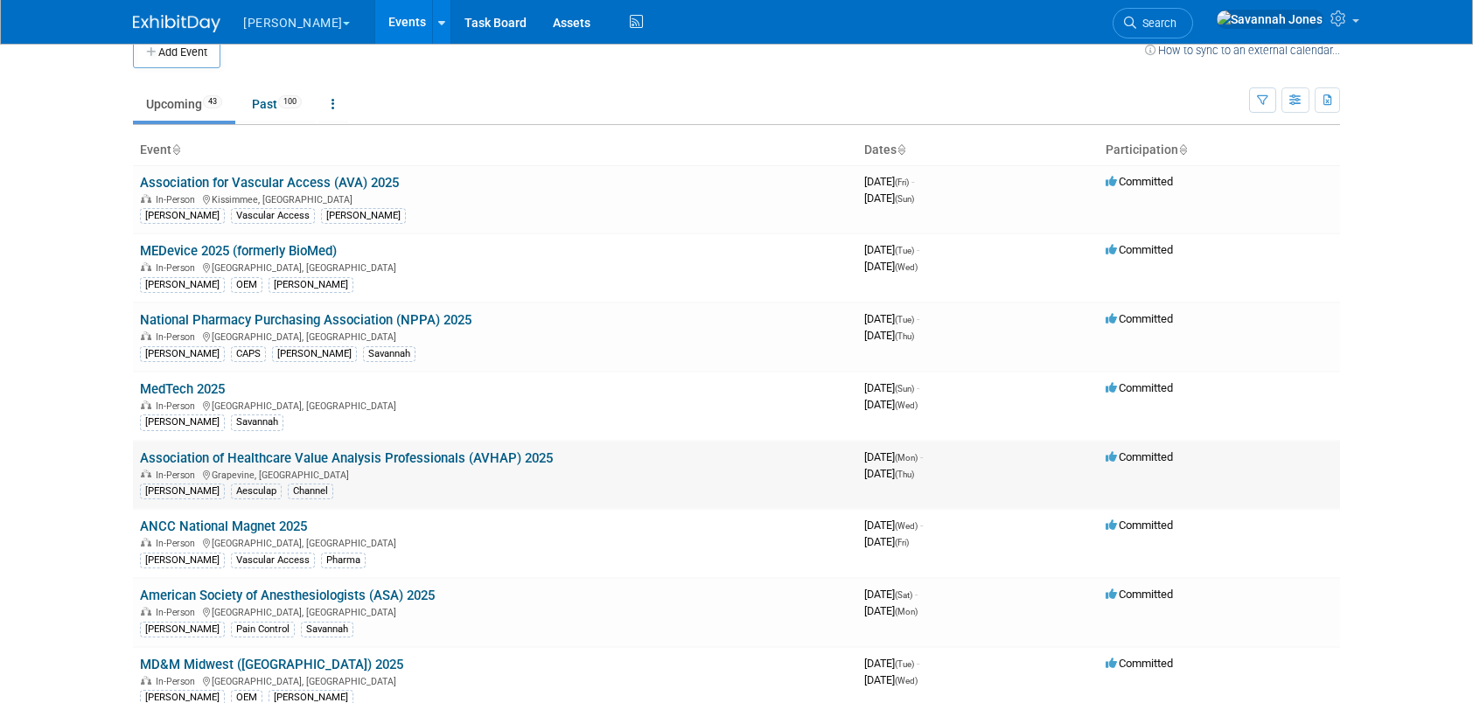
scroll to position [87, 0]
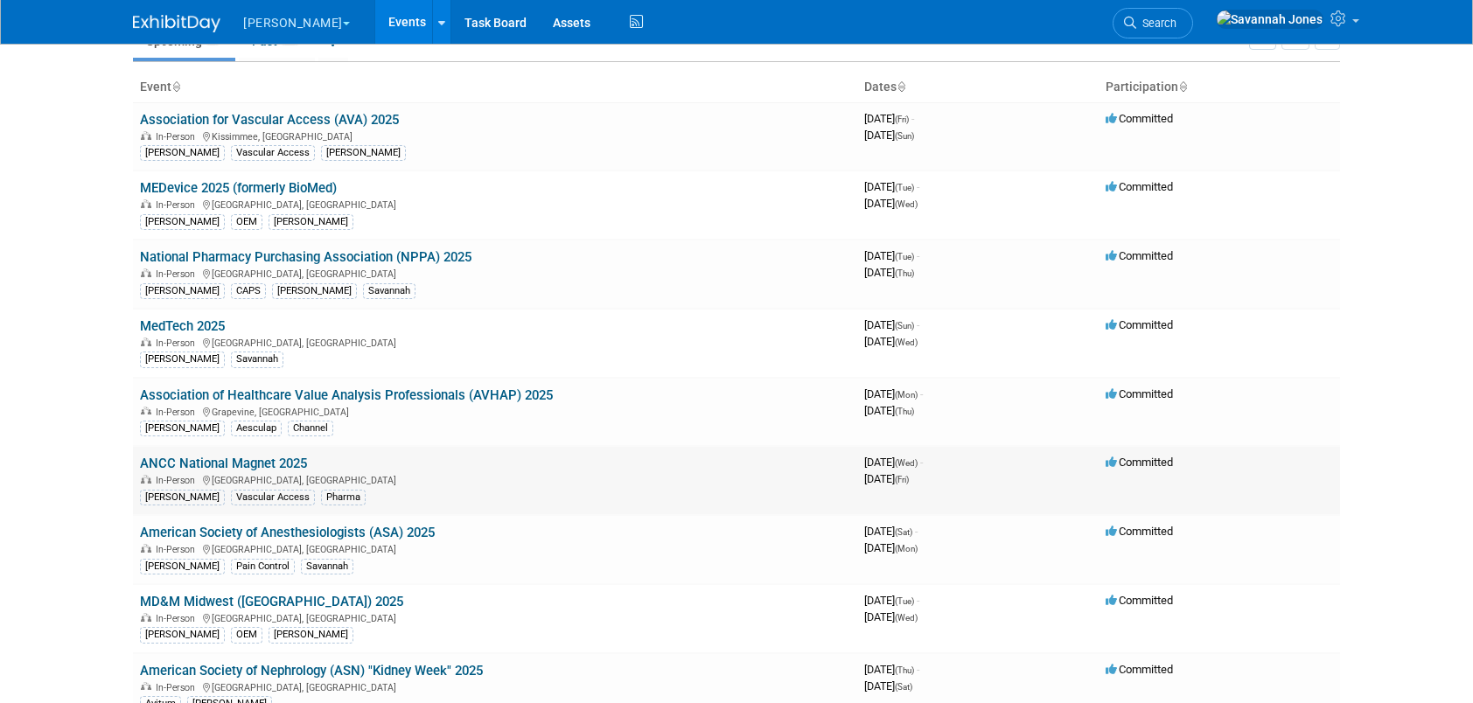
click at [297, 459] on link "ANCC National Magnet 2025" at bounding box center [223, 464] width 167 height 16
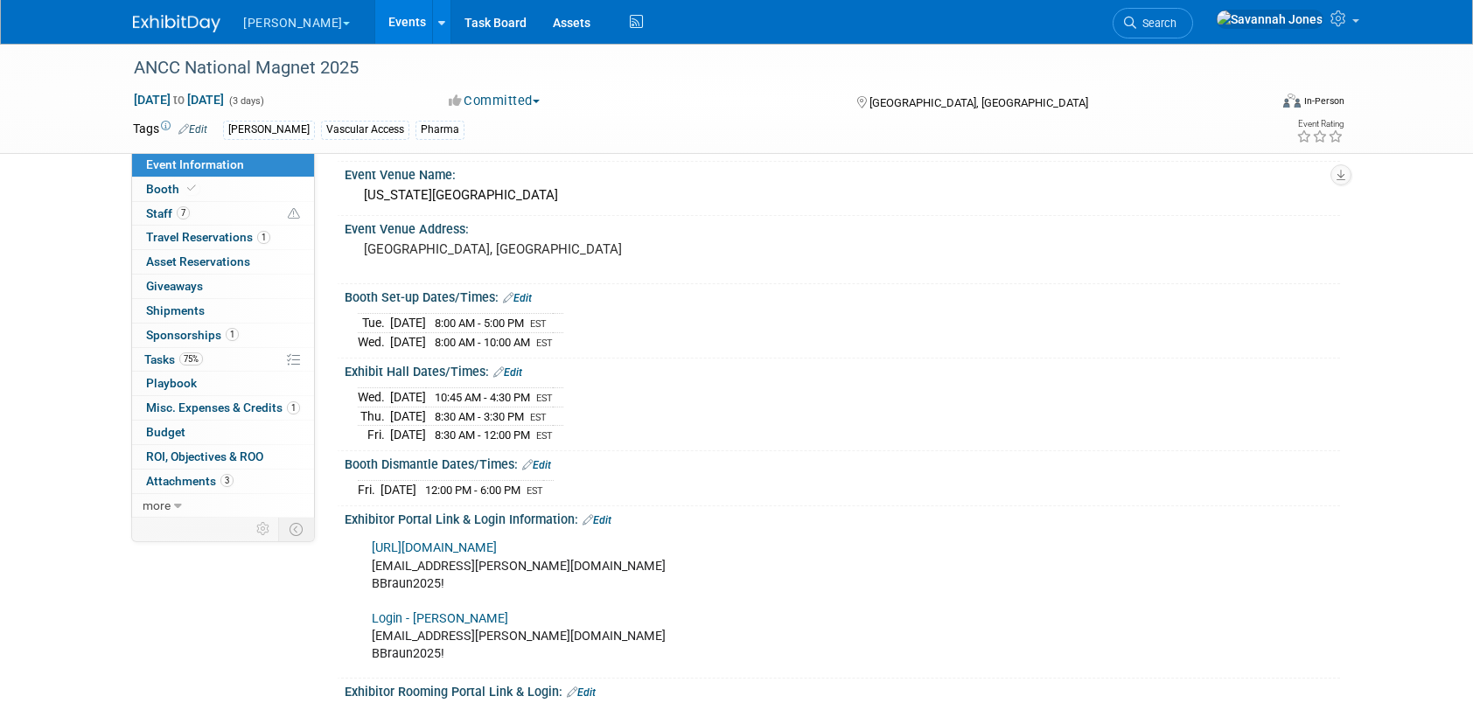
scroll to position [175, 0]
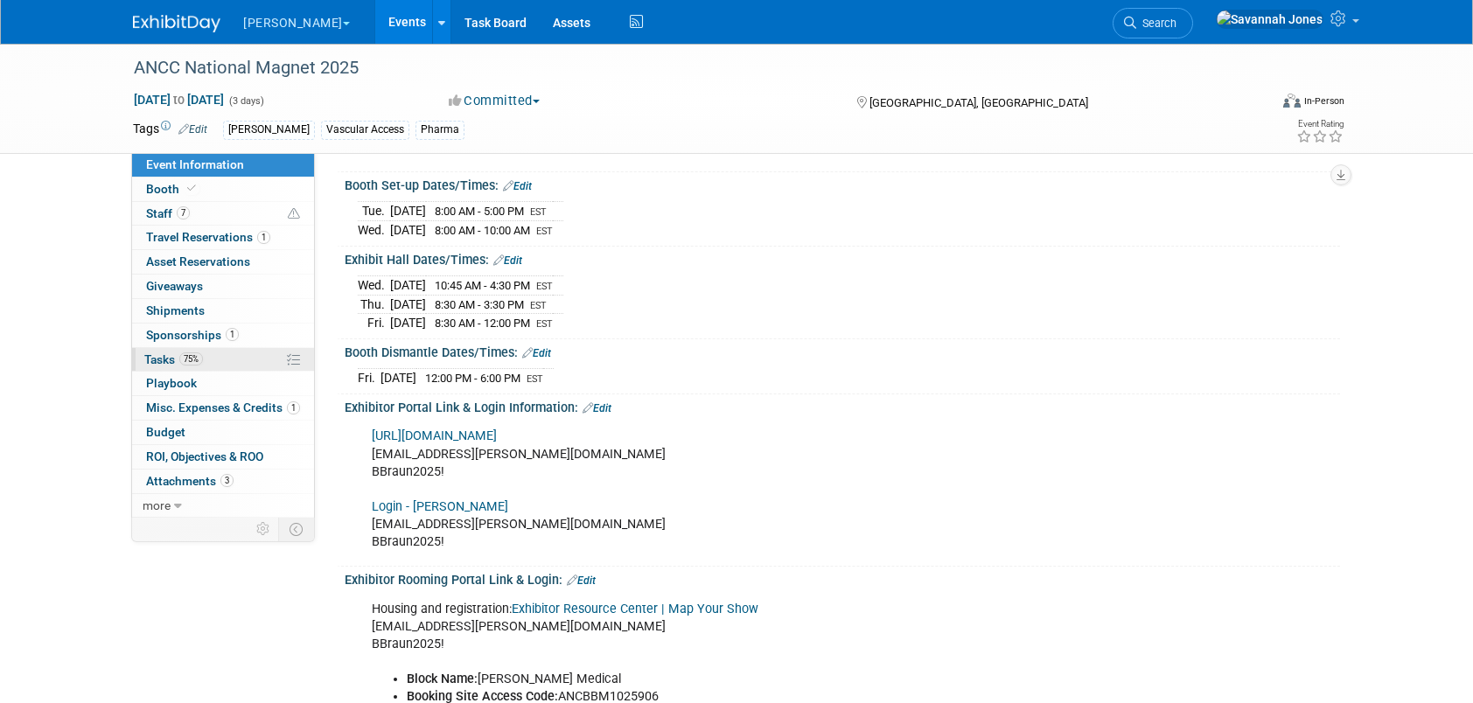
click at [220, 352] on link "75% Tasks 75%" at bounding box center [223, 360] width 182 height 24
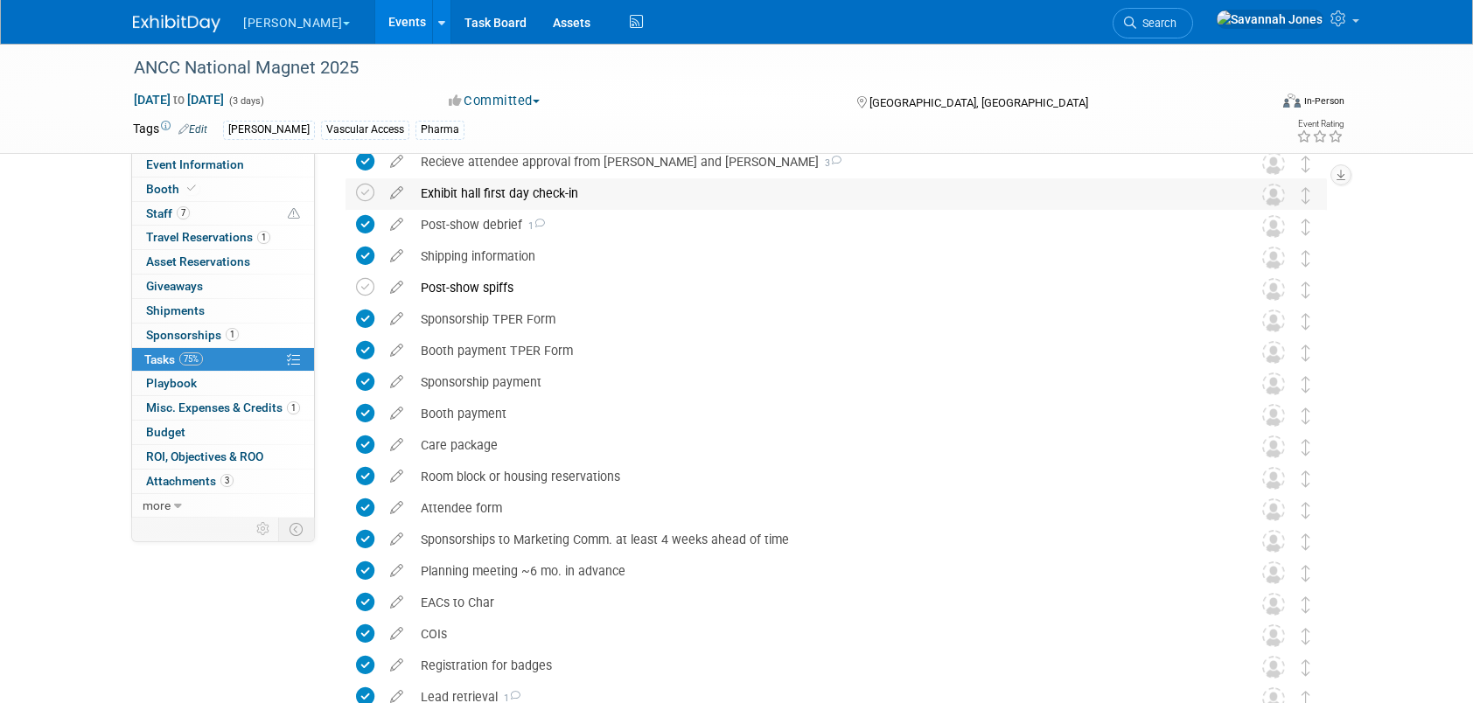
scroll to position [350, 0]
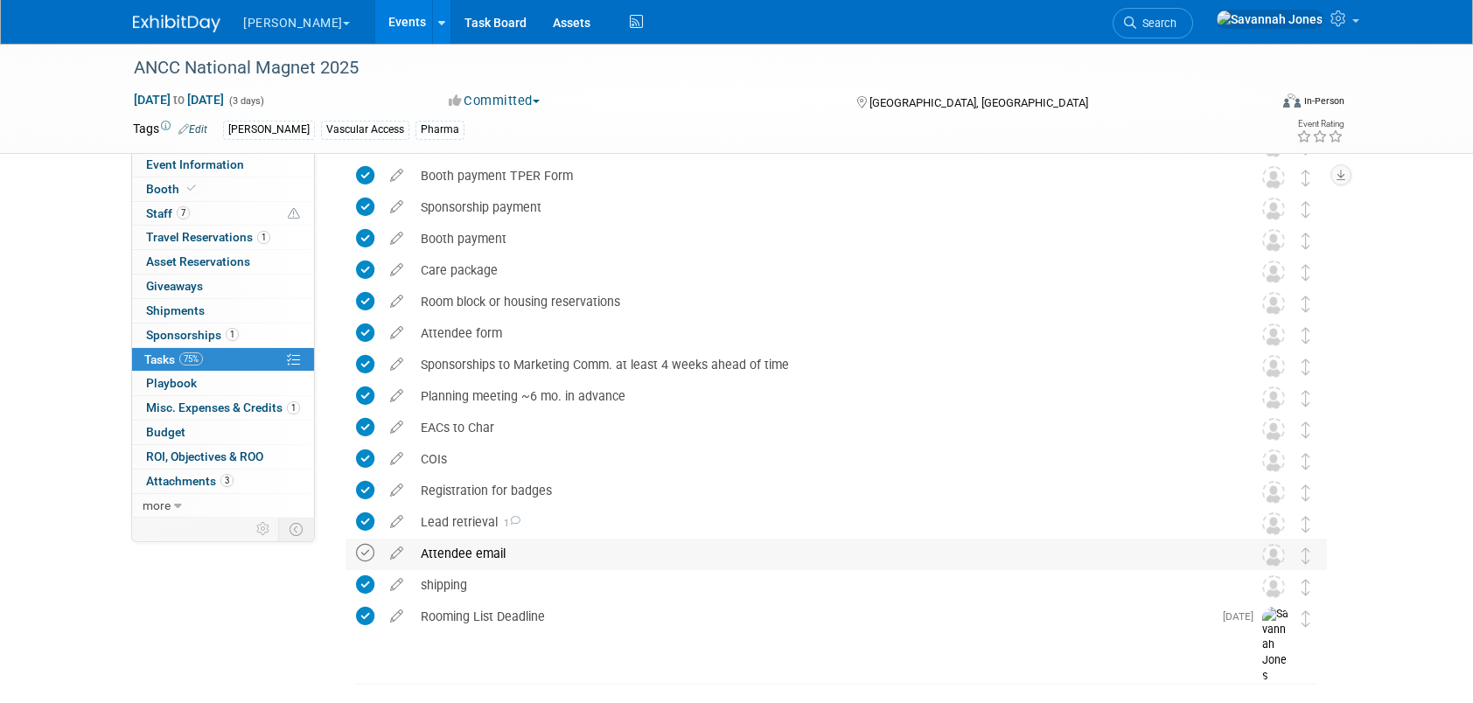
click at [366, 552] on icon at bounding box center [365, 553] width 18 height 18
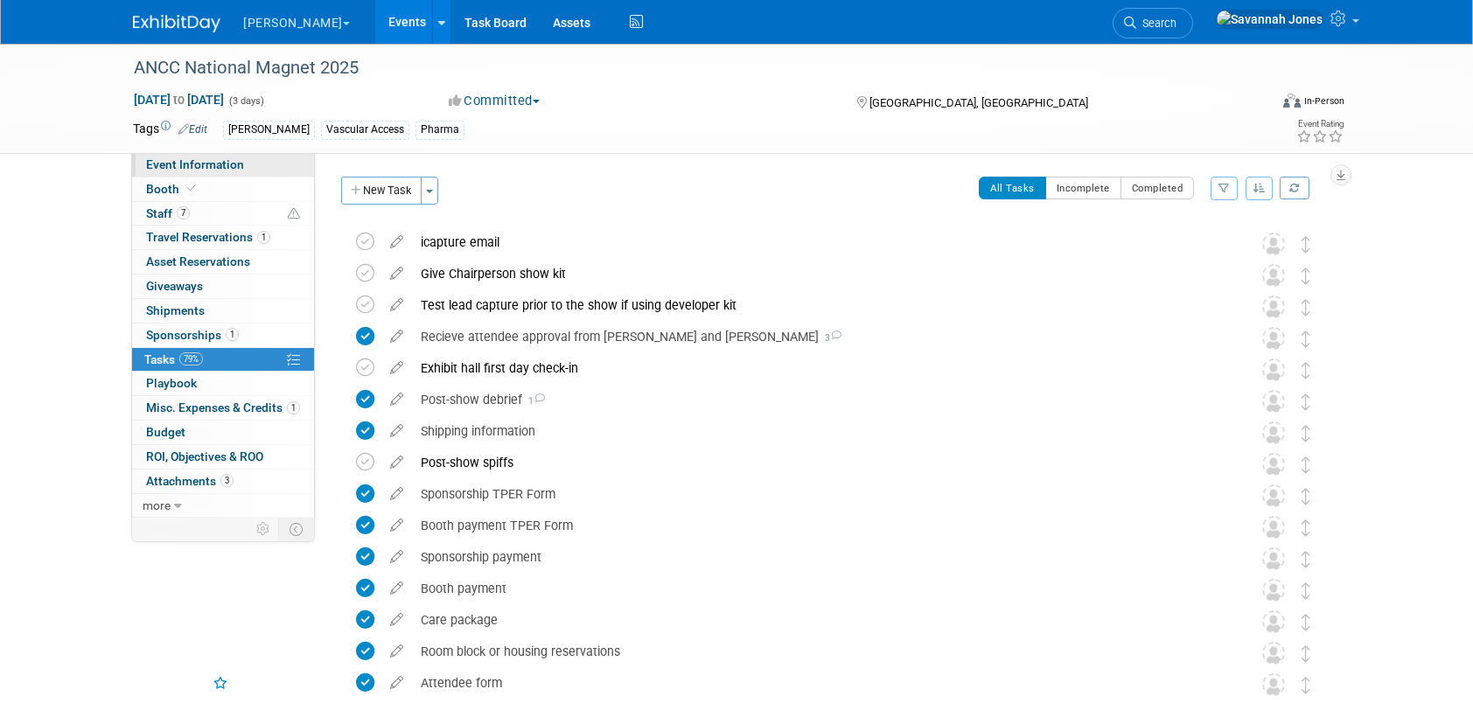
click at [267, 157] on link "Event Information" at bounding box center [223, 165] width 182 height 24
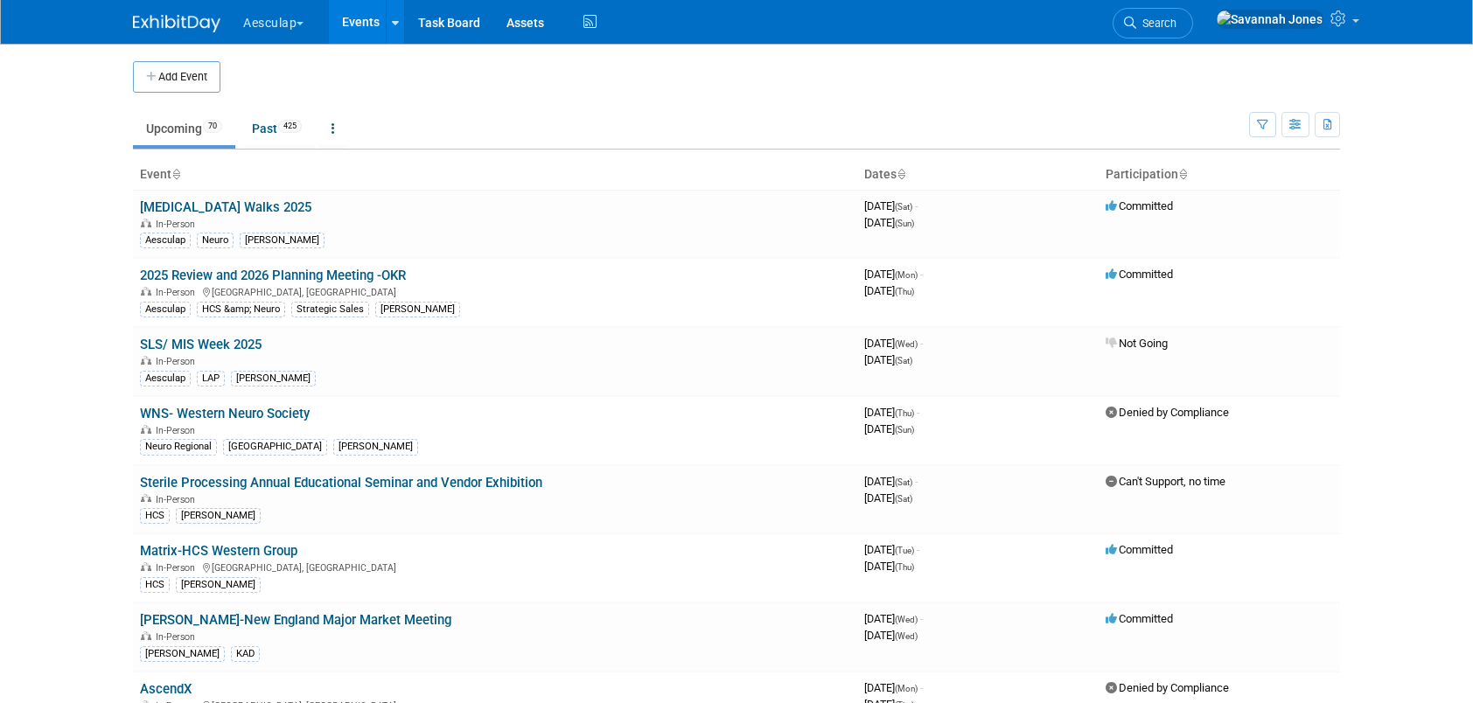
click at [303, 22] on span "button" at bounding box center [300, 23] width 7 height 3
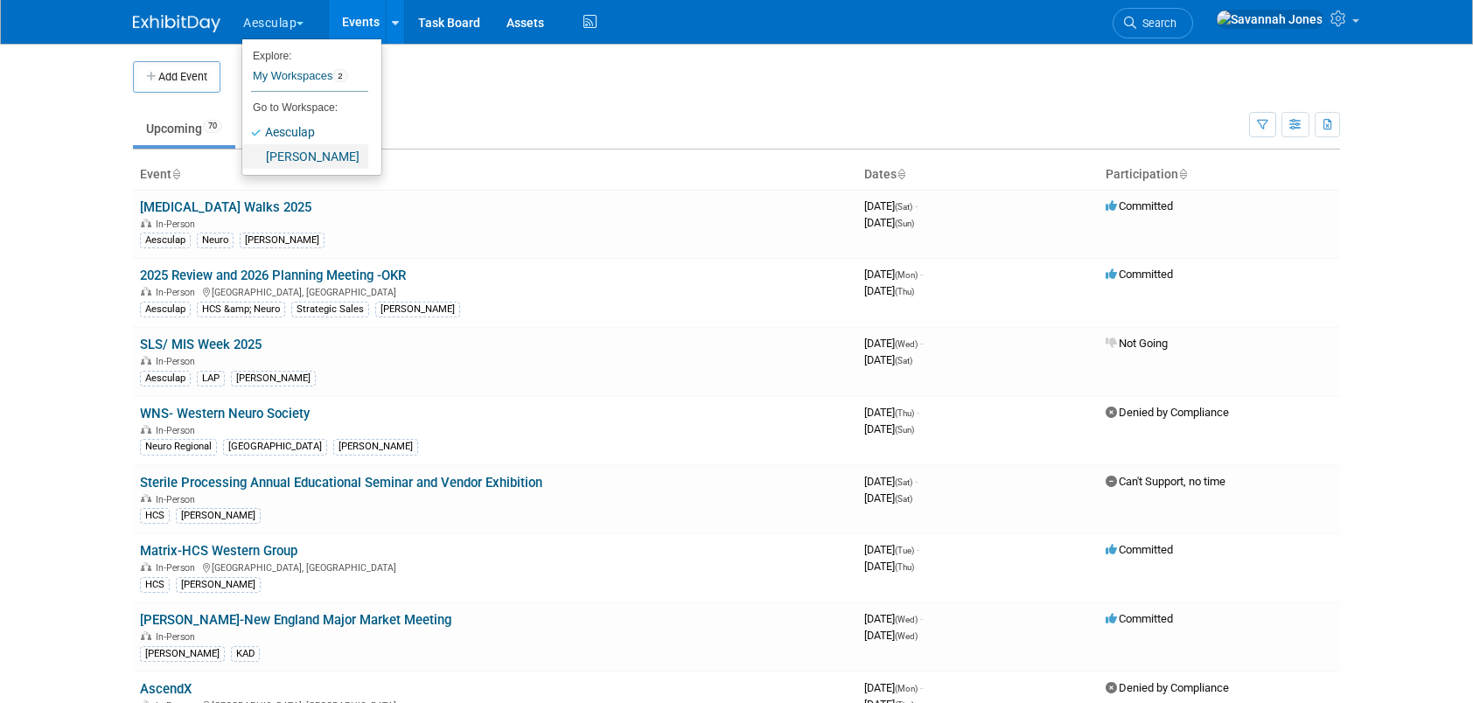
click at [307, 152] on link "[PERSON_NAME]" at bounding box center [305, 156] width 126 height 24
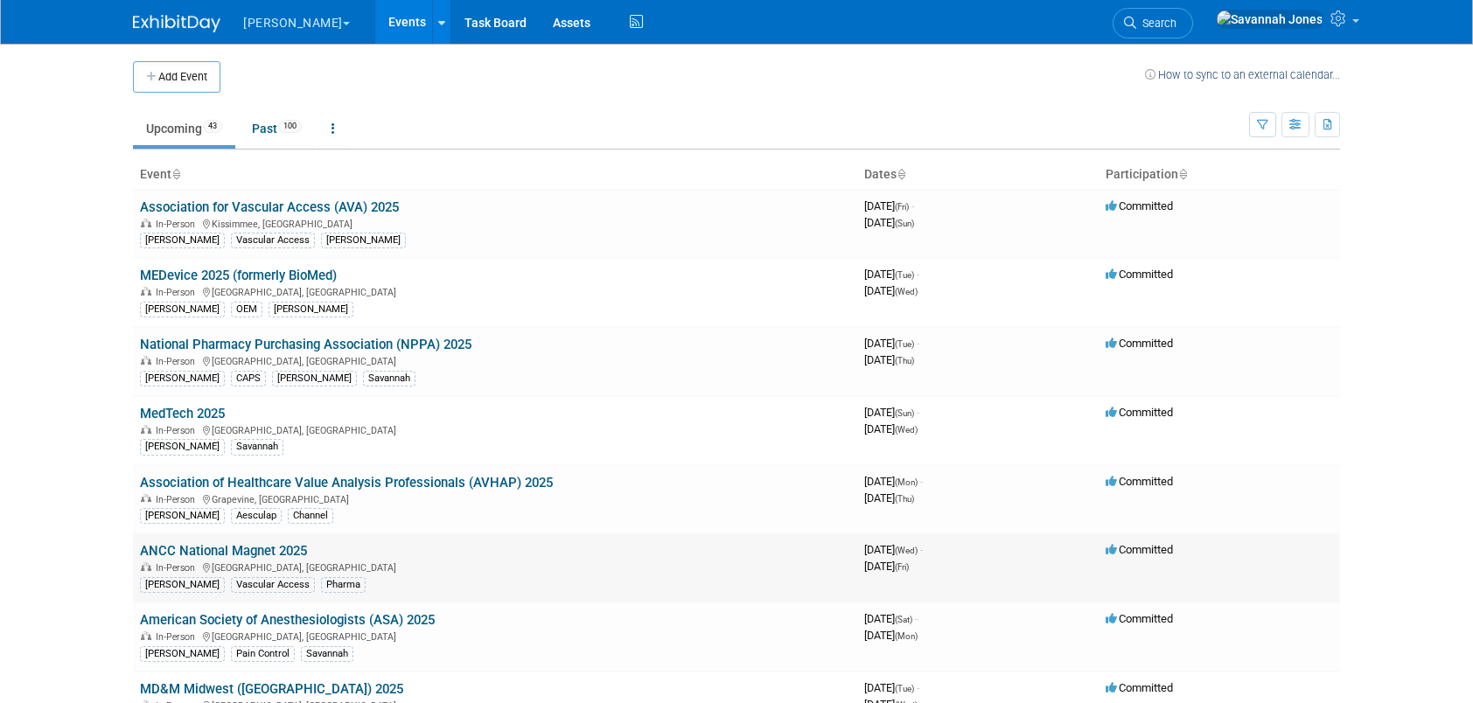
click at [276, 546] on link "ANCC National Magnet 2025" at bounding box center [223, 551] width 167 height 16
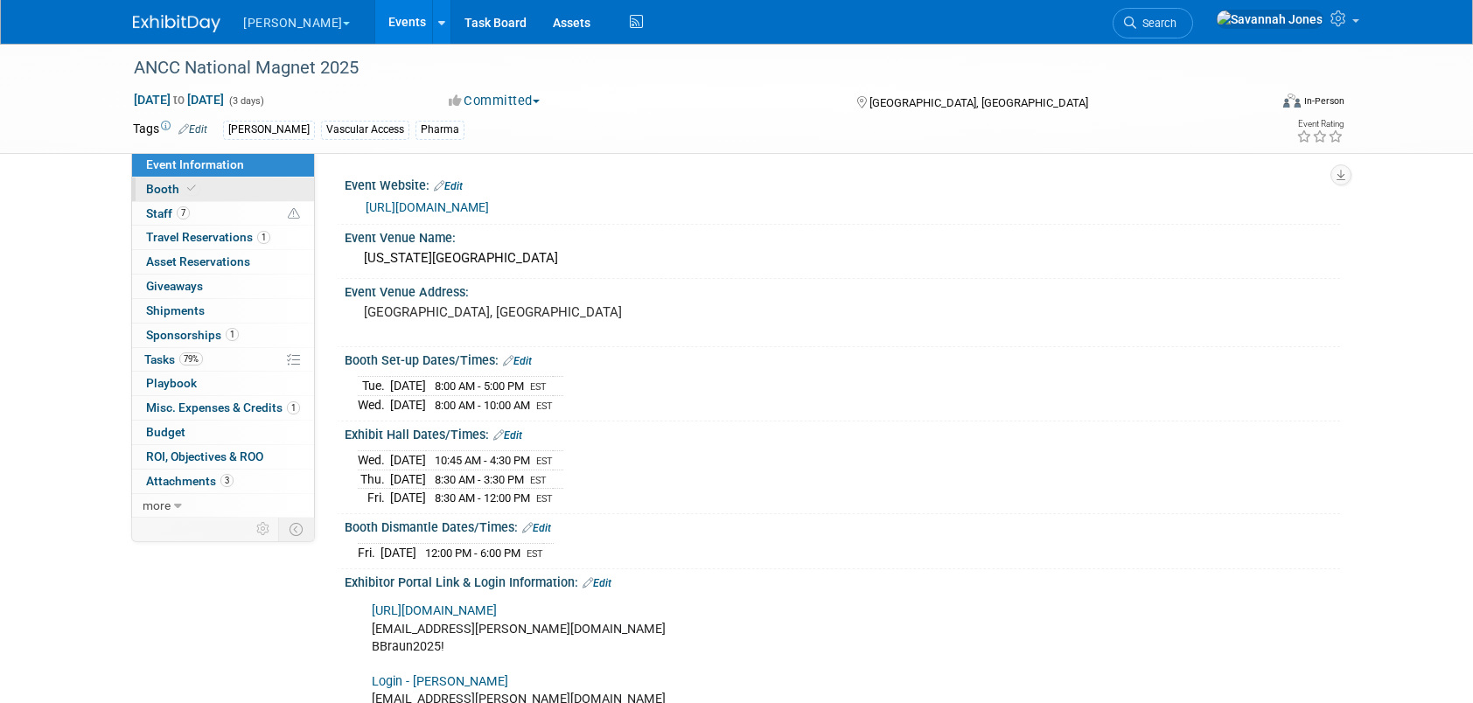
click at [250, 198] on link "Booth" at bounding box center [223, 190] width 182 height 24
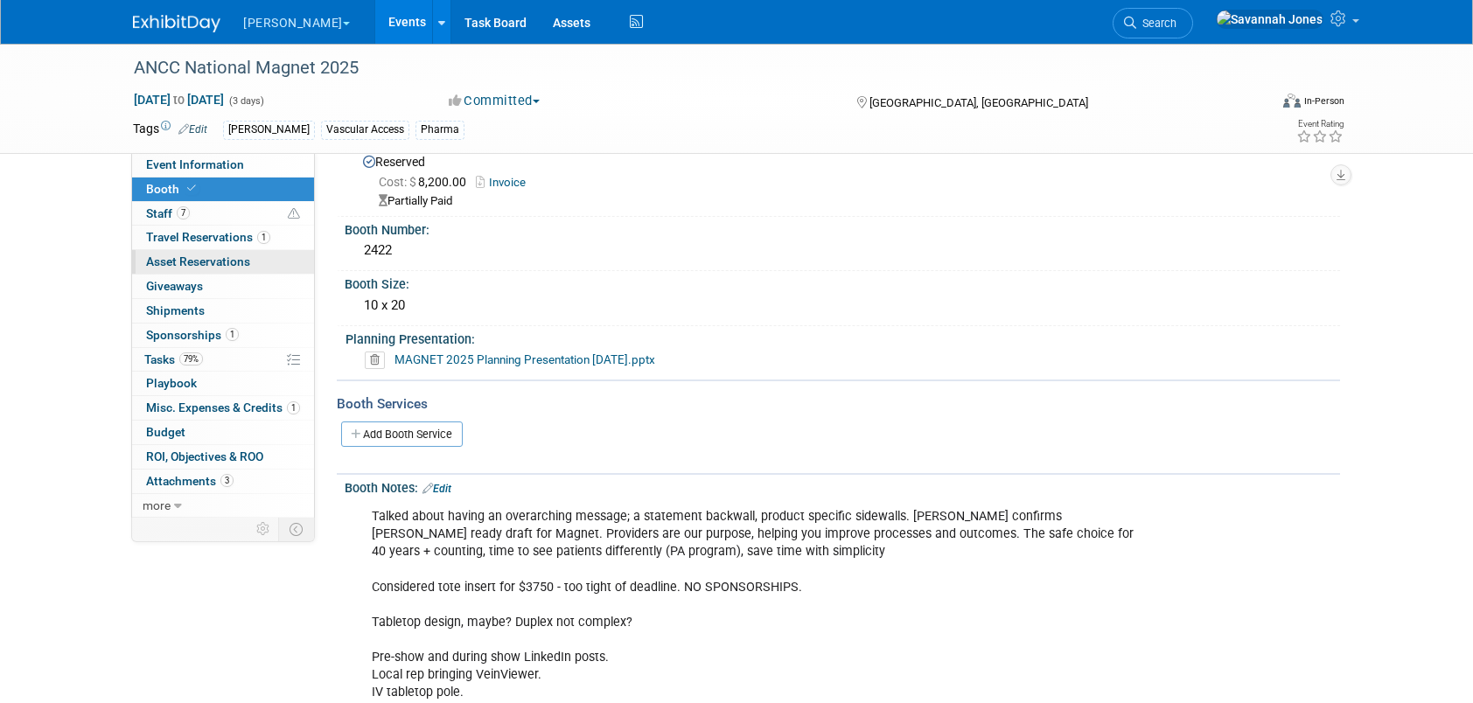
scroll to position [87, 0]
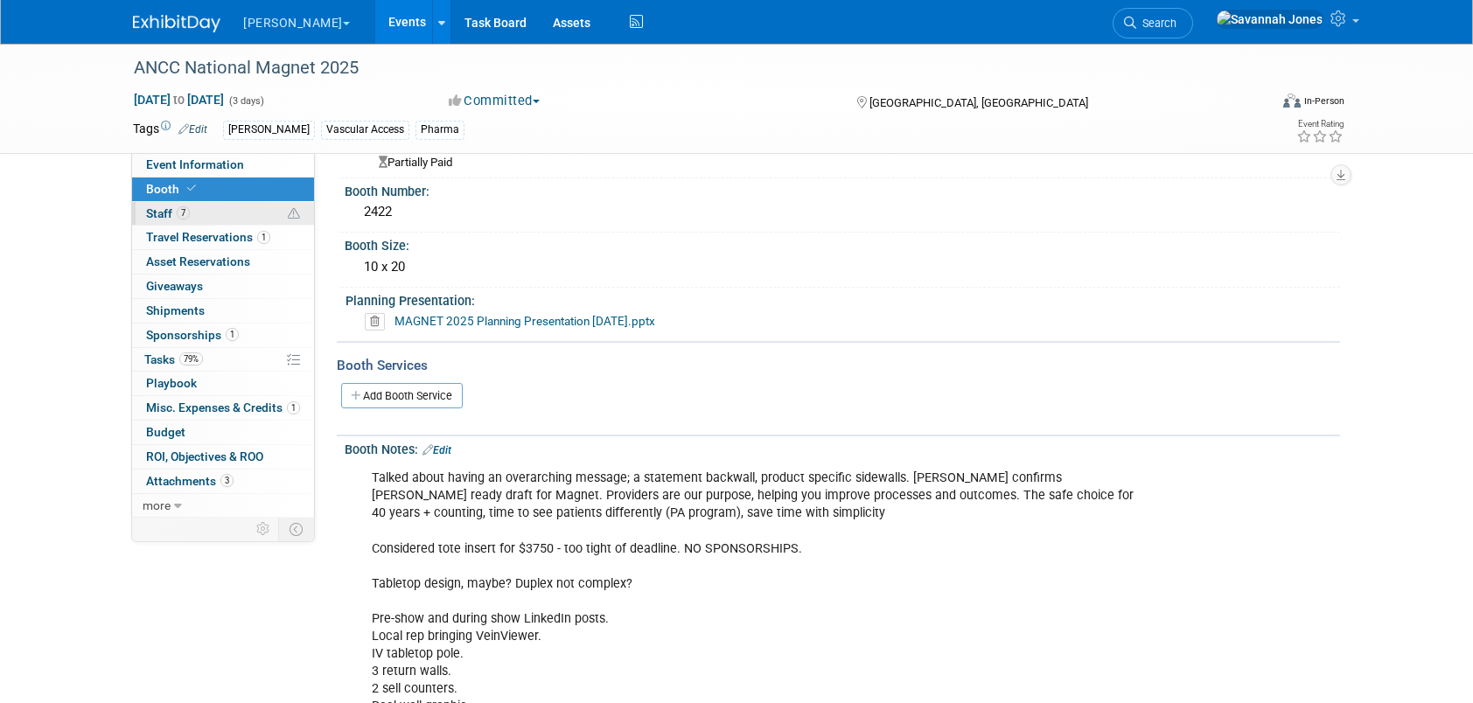
click at [228, 219] on link "7 Staff 7" at bounding box center [223, 214] width 182 height 24
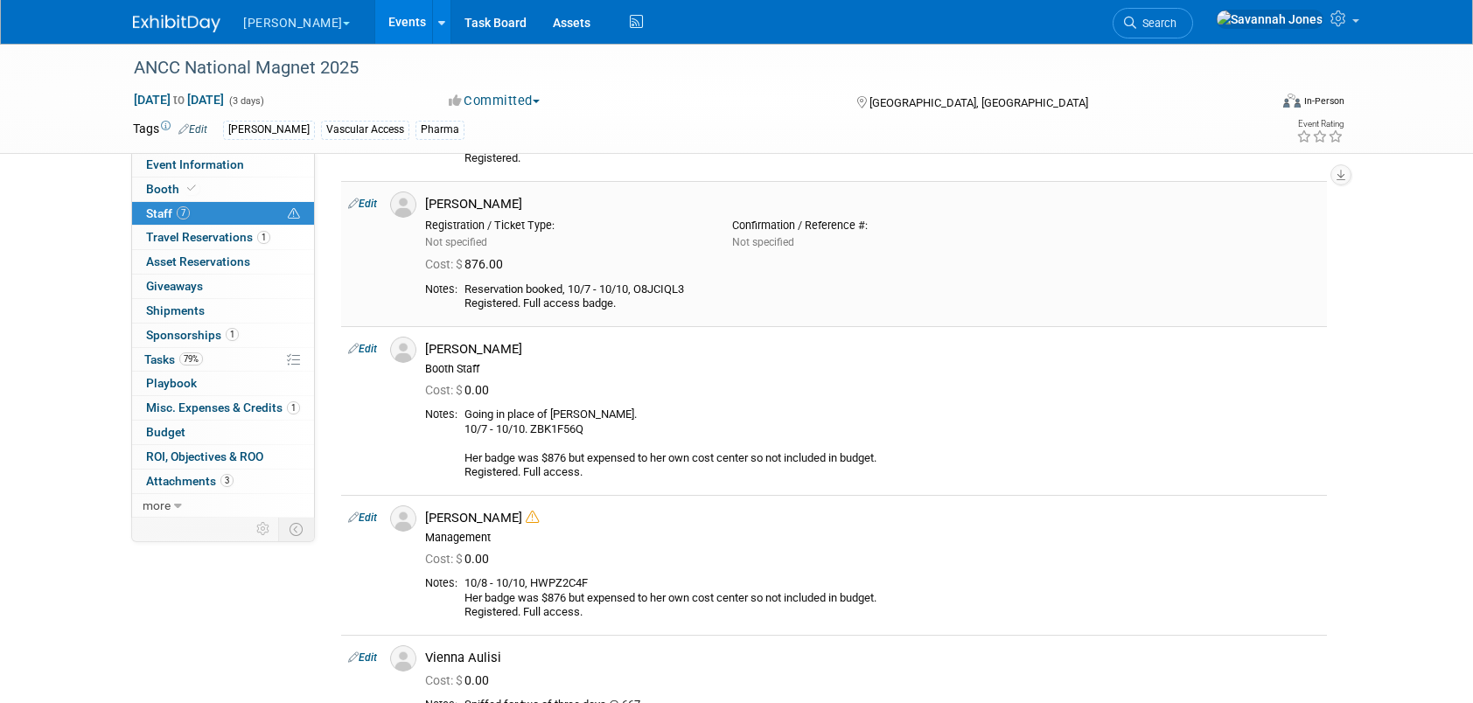
scroll to position [437, 0]
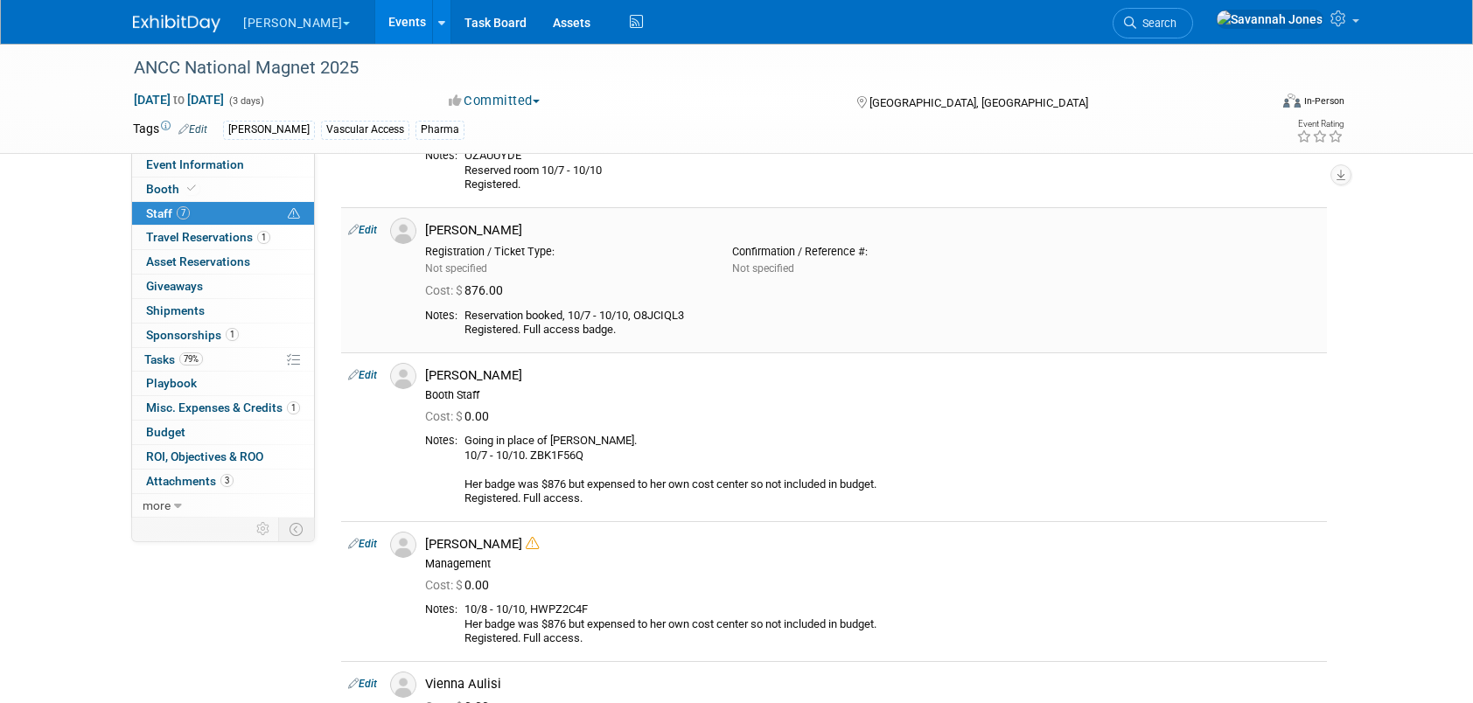
drag, startPoint x: 467, startPoint y: 314, endPoint x: 635, endPoint y: 313, distance: 168.0
click at [635, 313] on div "Reservation booked, 10/7 - 10/10, O8JCIQL3 Registered. Full access badge." at bounding box center [893, 323] width 856 height 29
click at [197, 163] on span "Event Information" at bounding box center [195, 164] width 98 height 14
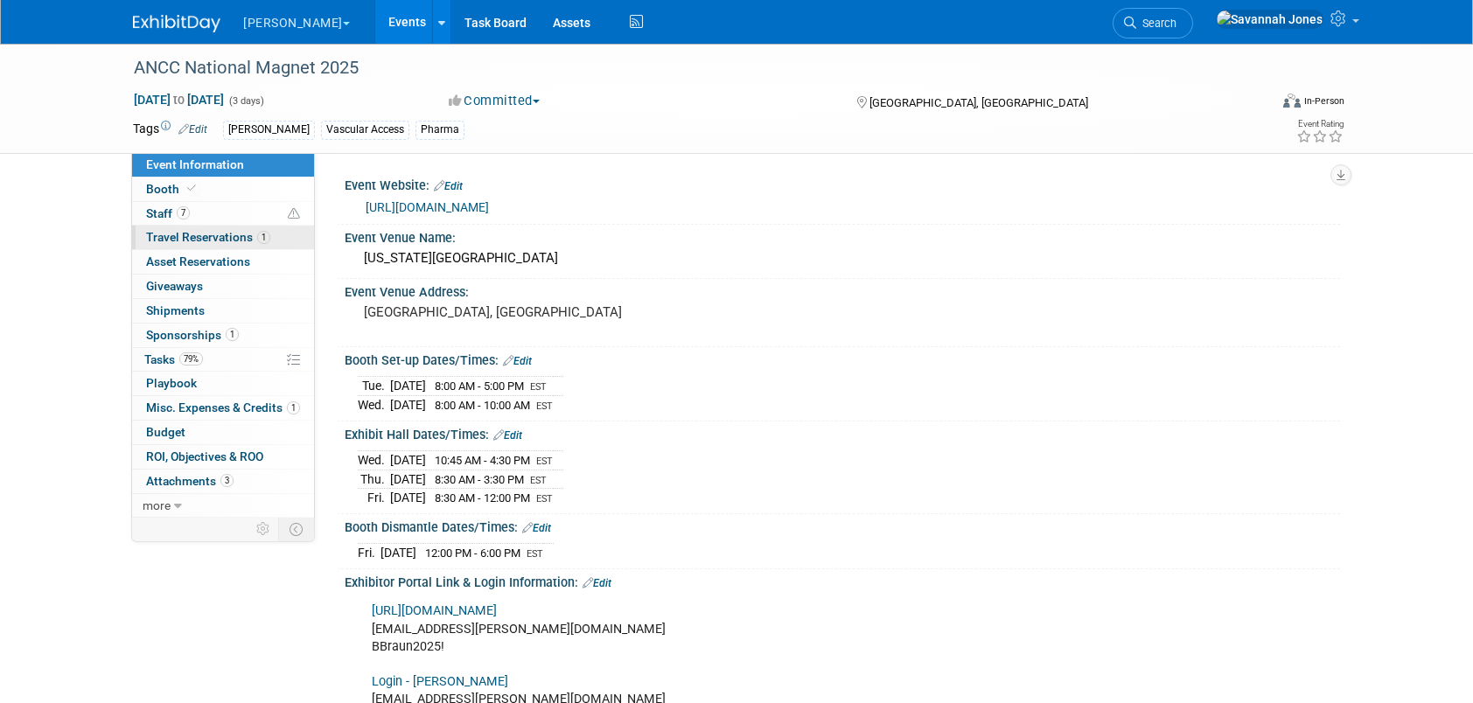
scroll to position [87, 0]
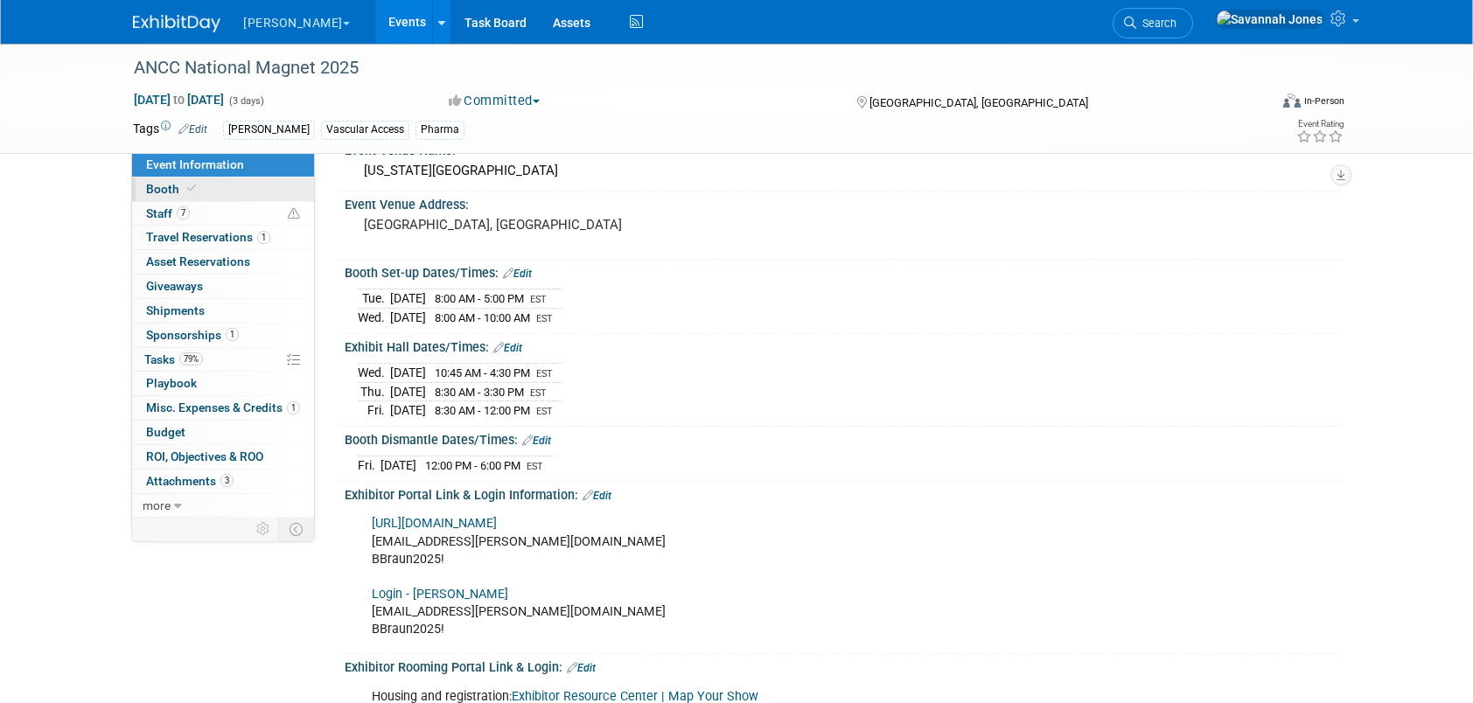
click at [185, 196] on link "Booth" at bounding box center [223, 190] width 182 height 24
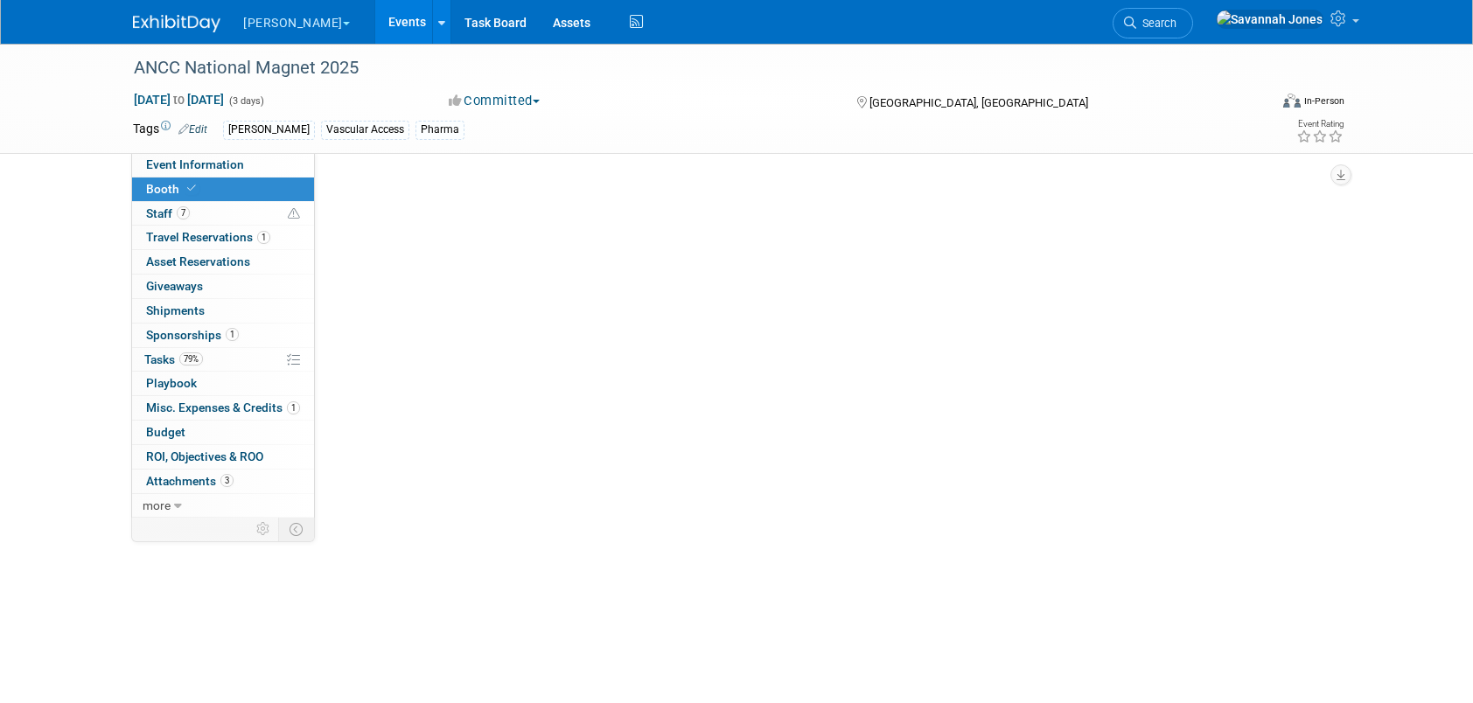
scroll to position [0, 0]
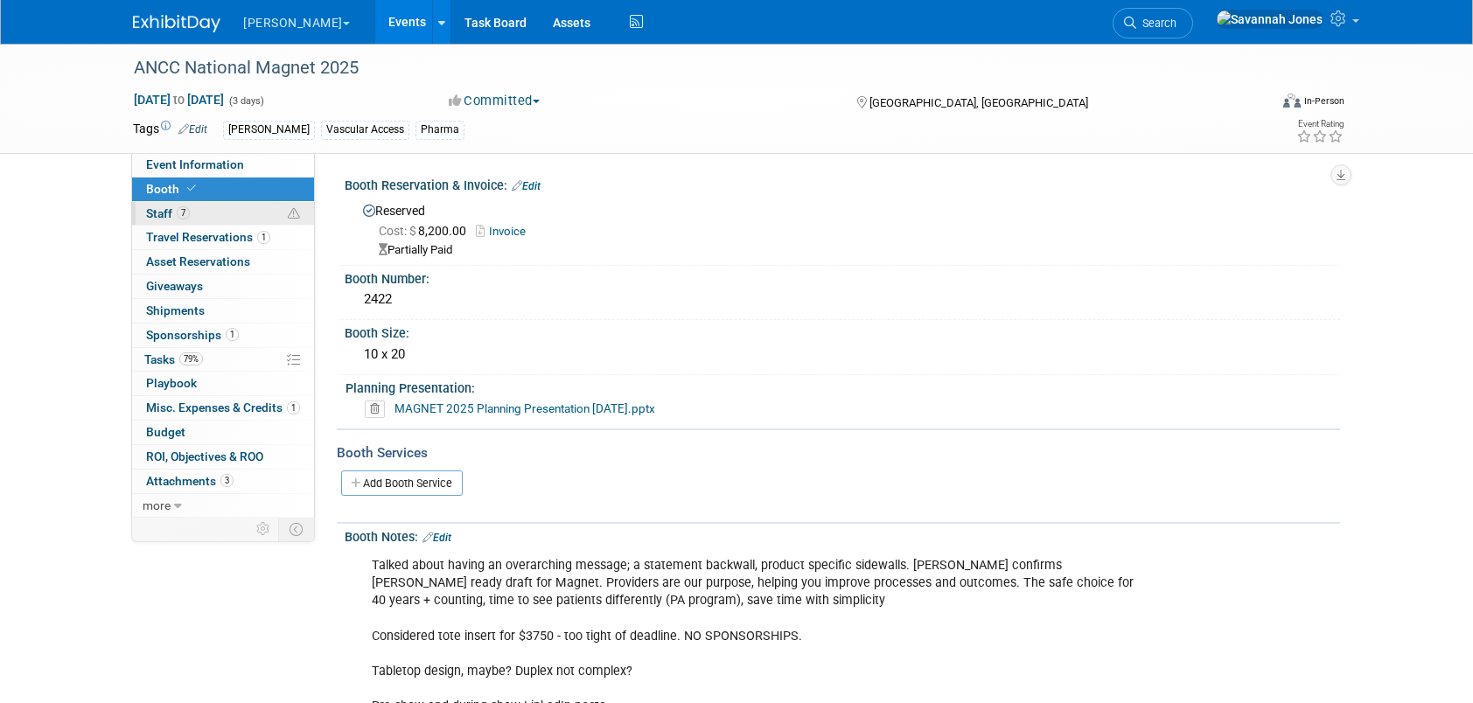
click at [187, 206] on span "Staff 7" at bounding box center [168, 213] width 44 height 14
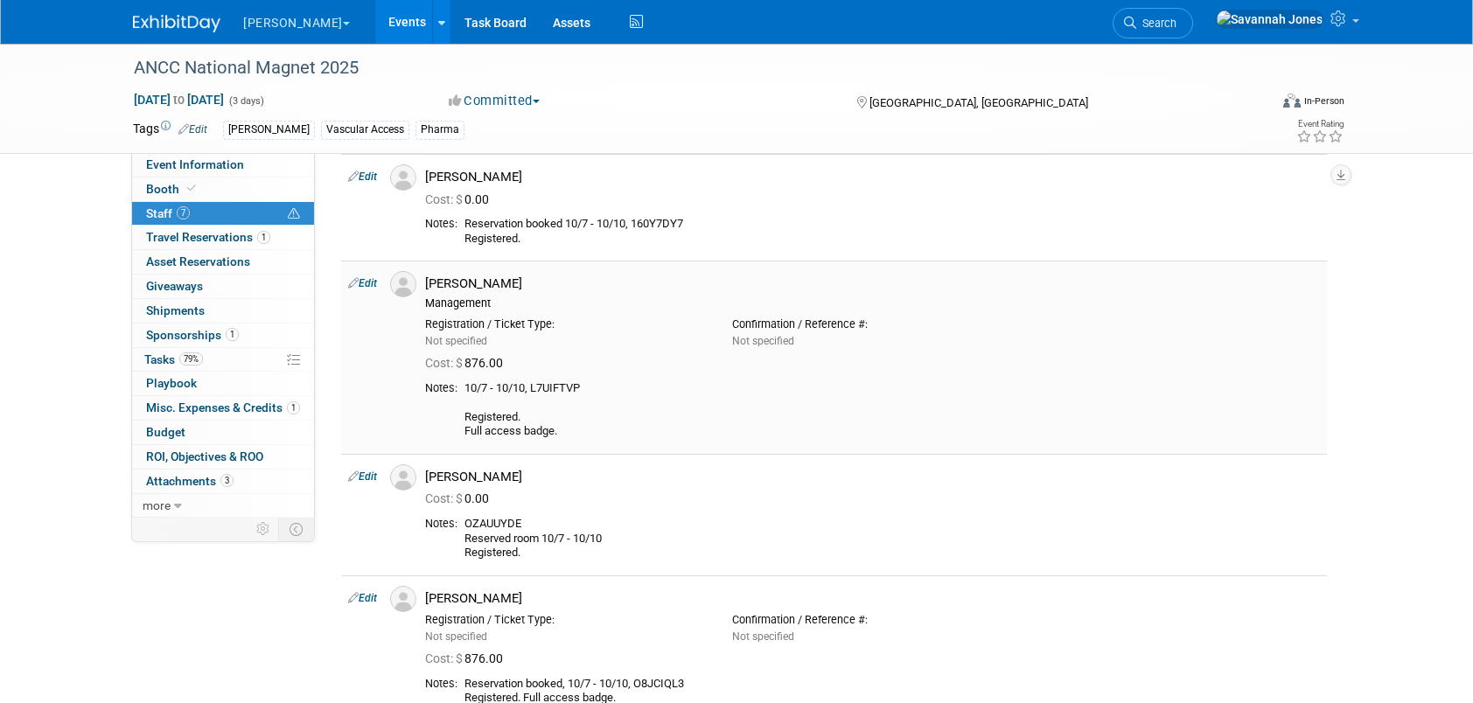
scroll to position [262, 0]
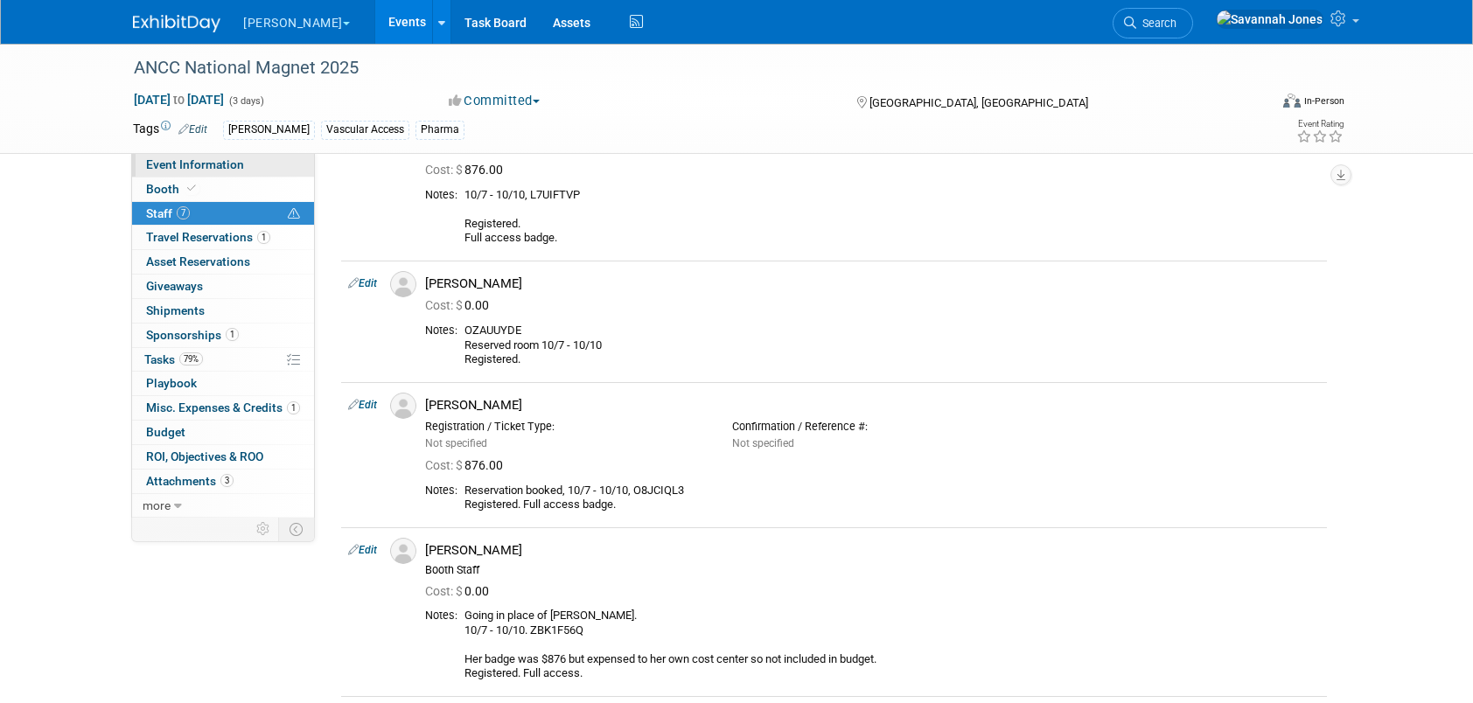
click at [241, 160] on link "Event Information" at bounding box center [223, 165] width 182 height 24
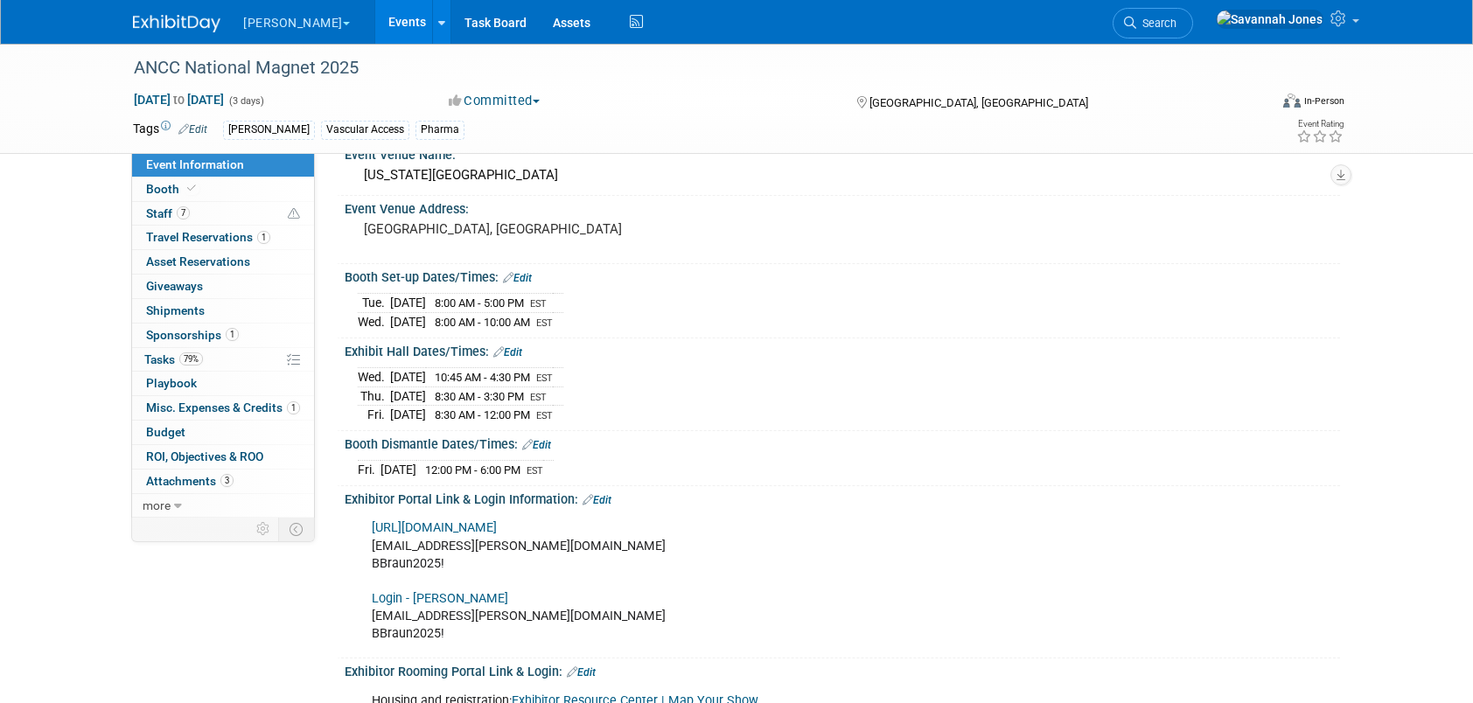
scroll to position [175, 0]
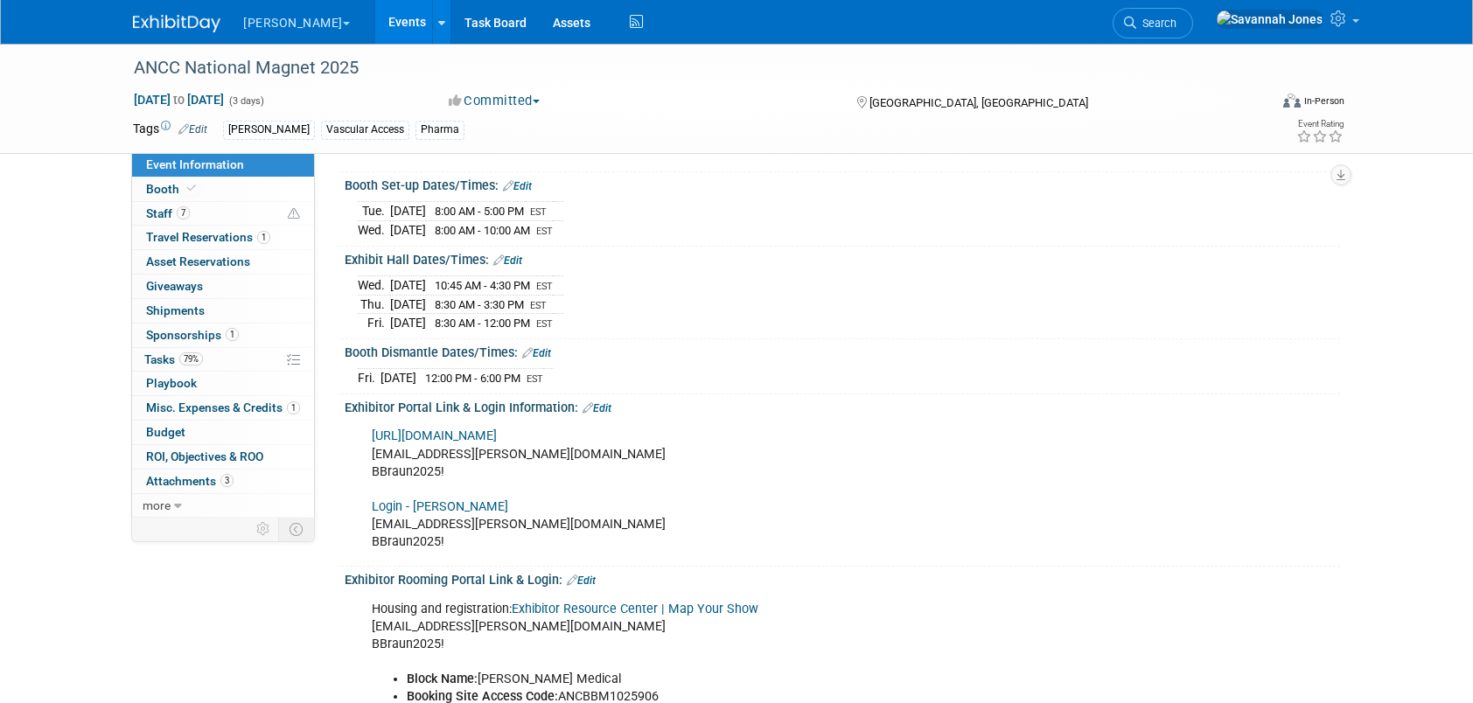
click at [497, 429] on link "[URL][DOMAIN_NAME]" at bounding box center [434, 436] width 125 height 15
click at [245, 212] on link "7 Staff 7" at bounding box center [223, 214] width 182 height 24
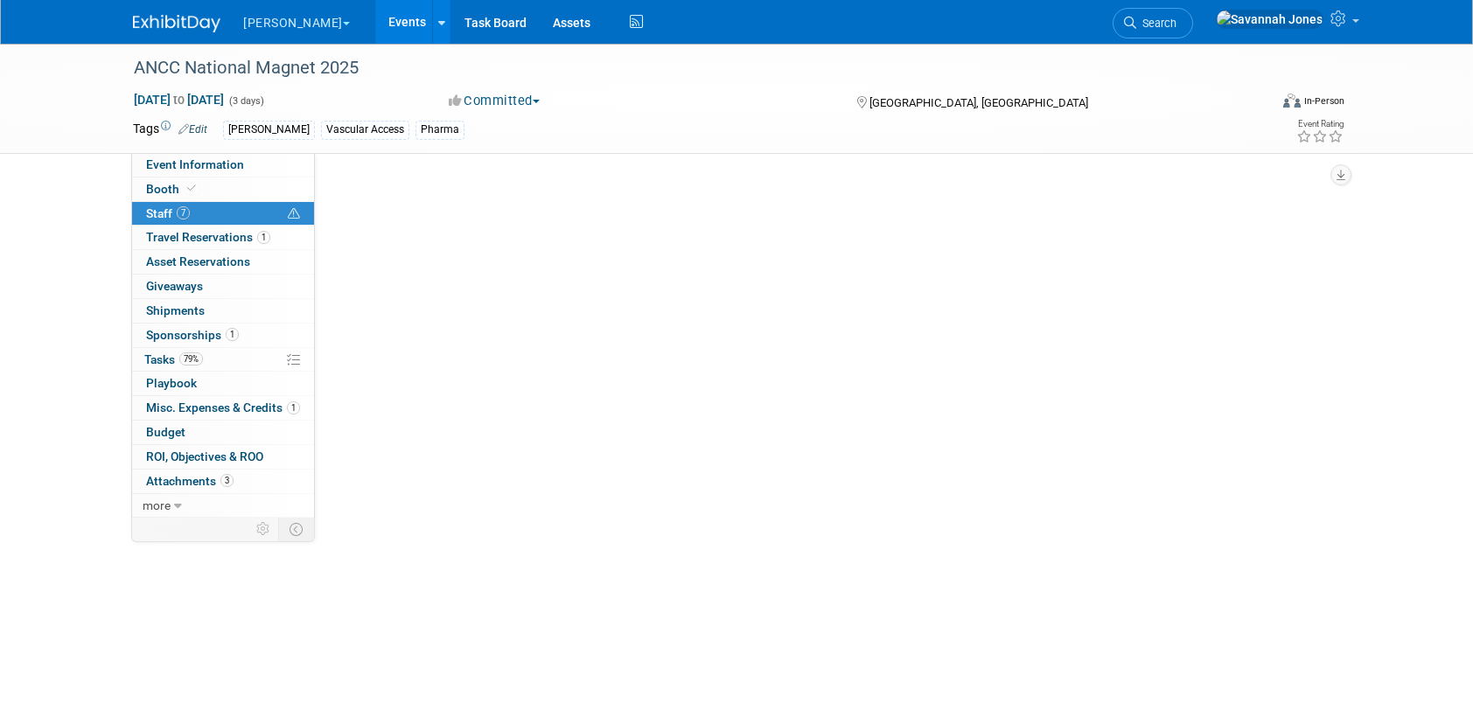
scroll to position [0, 0]
